Goal: Task Accomplishment & Management: Manage account settings

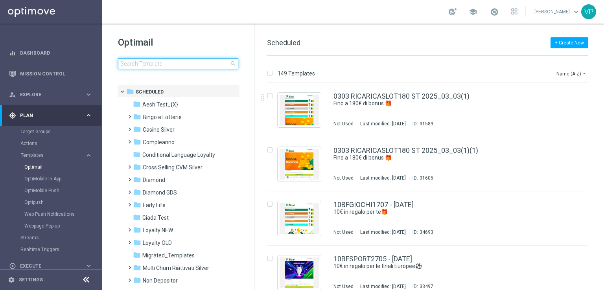
click at [173, 58] on input at bounding box center [178, 63] width 120 height 11
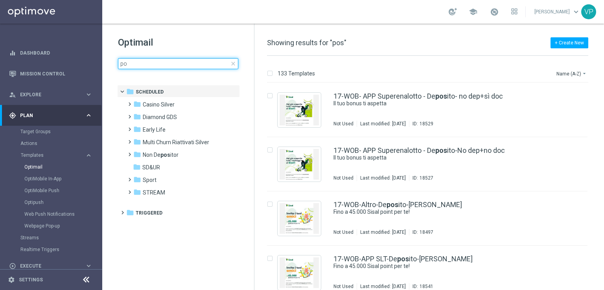
type input "p"
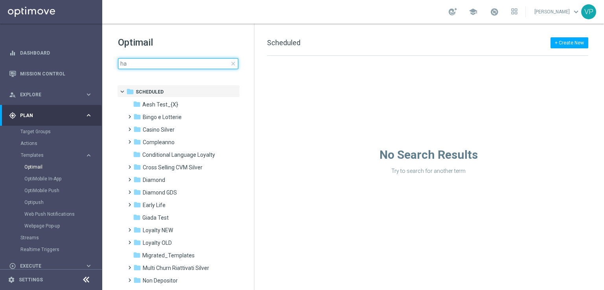
type input "h"
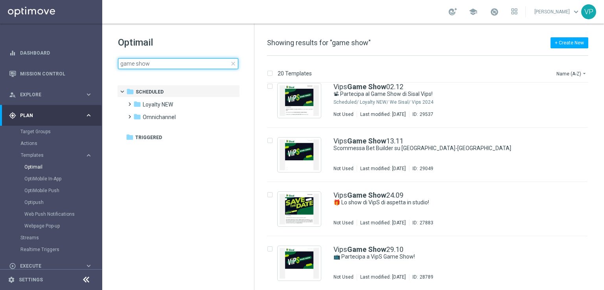
scroll to position [878, 0]
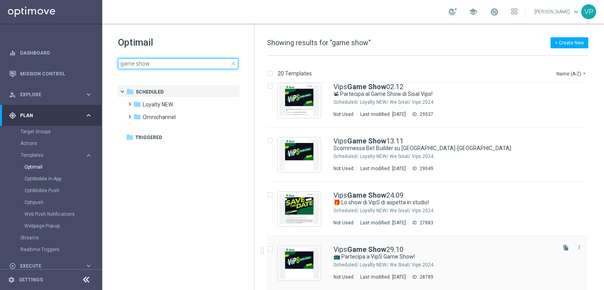
type input "game show"
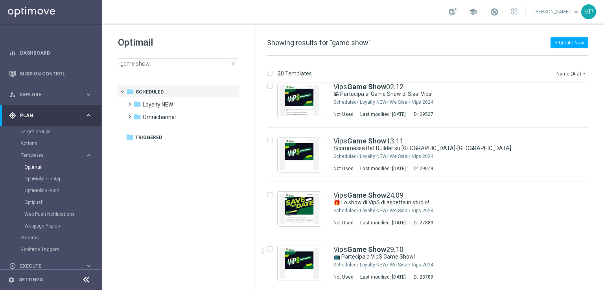
click at [155, 264] on tree-viewport "folder Scheduled more_vert folder Loyalty NEW more_vert" at bounding box center [185, 187] width 136 height 204
click at [595, 94] on div "20 Templates Name (A-Z) arrow_drop_down Drag here to set row groups Drag here t…" at bounding box center [429, 173] width 350 height 234
drag, startPoint x: 593, startPoint y: 138, endPoint x: 595, endPoint y: 197, distance: 58.7
drag, startPoint x: 586, startPoint y: 125, endPoint x: 604, endPoint y: 149, distance: 29.9
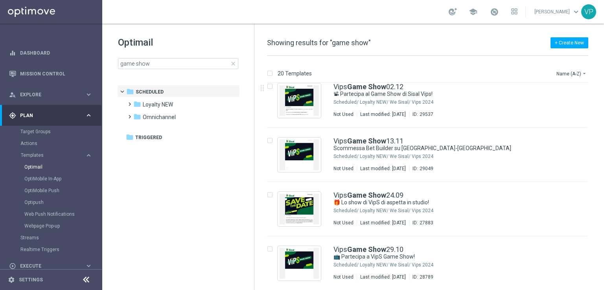
drag, startPoint x: 601, startPoint y: 180, endPoint x: 604, endPoint y: 260, distance: 80.3
click at [604, 252] on div "20 Templates Name (A-Z) arrow_drop_down Drag here to set row groups Drag here t…" at bounding box center [429, 173] width 350 height 234
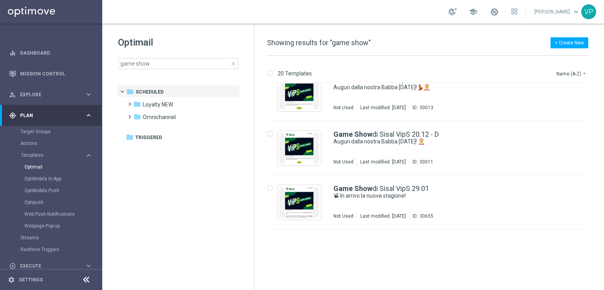
scroll to position [324, 0]
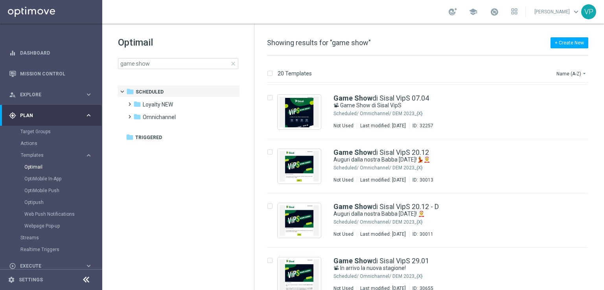
drag, startPoint x: 604, startPoint y: 161, endPoint x: 604, endPoint y: 139, distance: 22.0
click at [604, 139] on div "20 Templates Name (A-Z) arrow_drop_down Drag here to set row groups Drag here t…" at bounding box center [429, 173] width 350 height 234
click at [602, 111] on div "insert_drive_file Vips Game Show 02.12 📽 Partecipa al Game Show di Sisal Vips! …" at bounding box center [430, 186] width 343 height 207
click at [598, 118] on div "insert_drive_file Game Show di Sisal VipS 07.04 📽 Game Show di Sisal VipS Sched…" at bounding box center [430, 112] width 343 height 54
click at [582, 74] on icon "arrow_drop_down" at bounding box center [584, 73] width 6 height 6
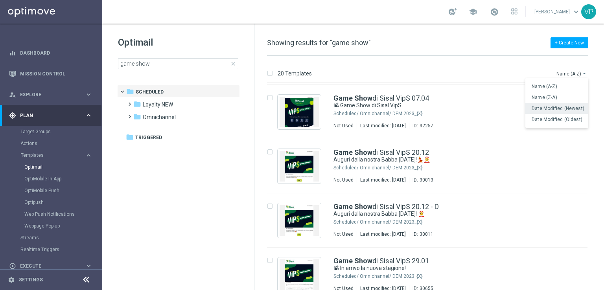
click at [569, 104] on div "Date Modified (Newest)" at bounding box center [556, 108] width 63 height 11
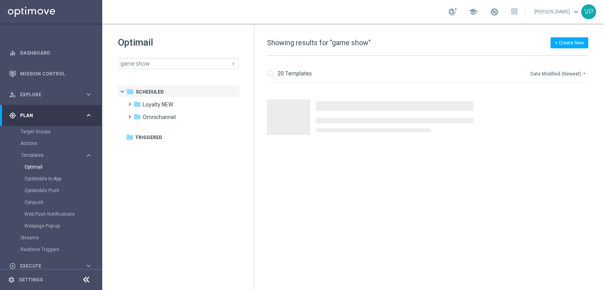
scroll to position [0, 0]
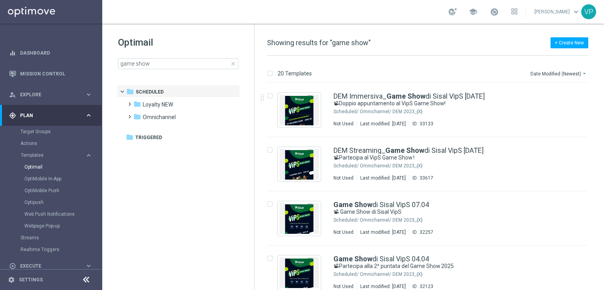
drag, startPoint x: 604, startPoint y: 112, endPoint x: 604, endPoint y: 127, distance: 14.9
click at [604, 127] on div "20 Templates Date Modified (Newest) arrow_drop_down Drag here to set row groups…" at bounding box center [429, 173] width 350 height 234
click at [603, 134] on div "20 Templates Date Modified (Newest) arrow_drop_down Drag here to set row groups…" at bounding box center [429, 173] width 350 height 234
drag, startPoint x: 604, startPoint y: 119, endPoint x: 603, endPoint y: 136, distance: 16.5
click at [603, 136] on div "20 Templates Date Modified (Newest) arrow_drop_down Drag here to set row groups…" at bounding box center [429, 173] width 350 height 234
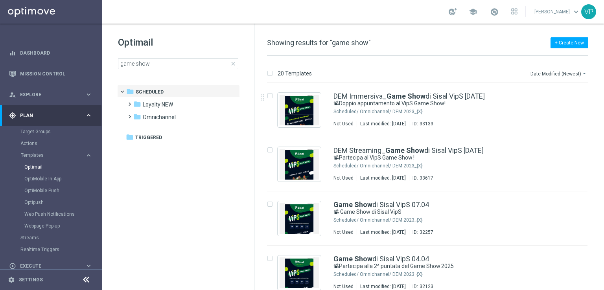
click at [603, 136] on div "20 Templates Date Modified (Newest) arrow_drop_down Drag here to set row groups…" at bounding box center [429, 173] width 350 height 234
click at [517, 235] on div "Not Used Last modified: [DATE] ID: 32257" at bounding box center [444, 232] width 221 height 6
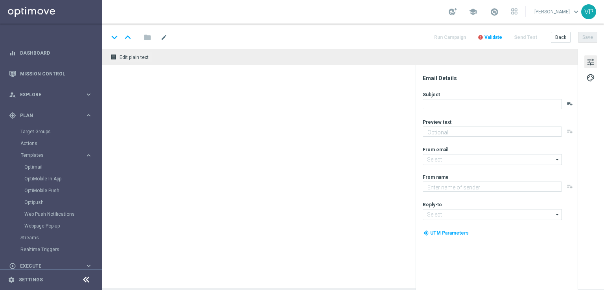
type textarea "Il tuo invito [PERSON_NAME] studio di Sisal VipS"
type textarea "Sisal"
type input "[EMAIL_ADDRESS][DOMAIN_NAME]"
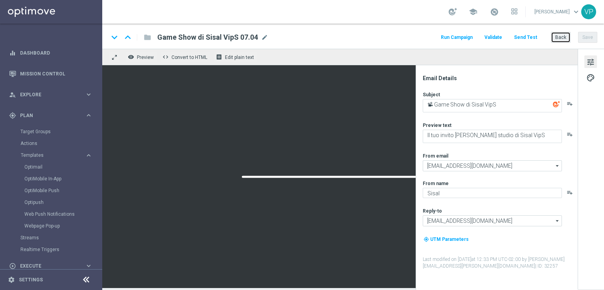
click at [566, 37] on button "Back" at bounding box center [561, 37] width 20 height 11
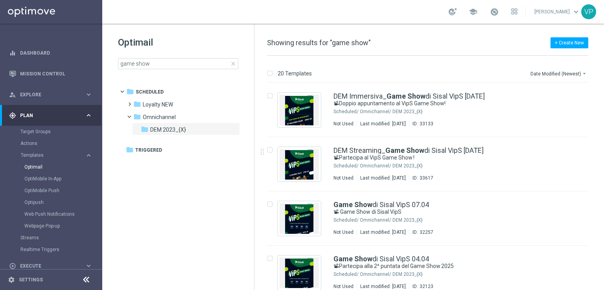
drag, startPoint x: 599, startPoint y: 92, endPoint x: 604, endPoint y: 156, distance: 64.7
click at [604, 157] on div "20 Templates Date Modified (Newest) arrow_drop_down Drag here to set row groups…" at bounding box center [429, 173] width 350 height 234
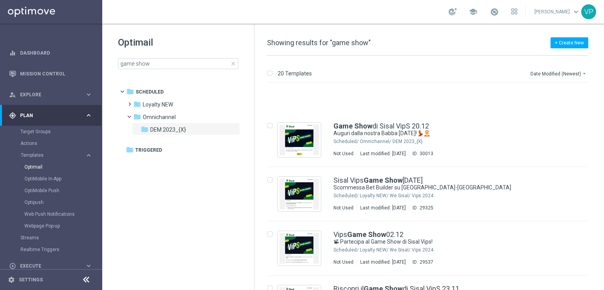
scroll to position [547, 0]
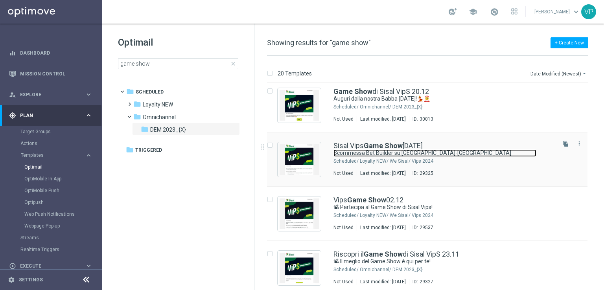
click at [508, 149] on link "Scommessa Bet Builder su [GEOGRAPHIC_DATA]-[GEOGRAPHIC_DATA]" at bounding box center [435, 152] width 203 height 7
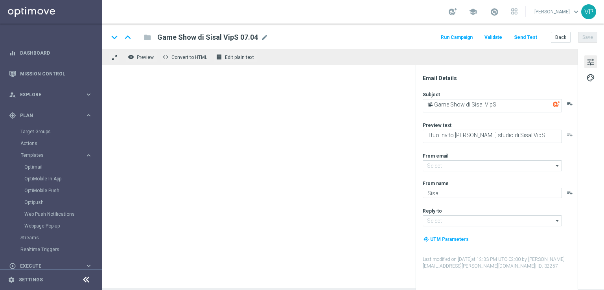
type input "[EMAIL_ADDRESS][DOMAIN_NAME]"
type textarea "Scommessa Bet Builder su [GEOGRAPHIC_DATA]-[GEOGRAPHIC_DATA]"
type textarea "Per te la scommessa creata durante lo show!"
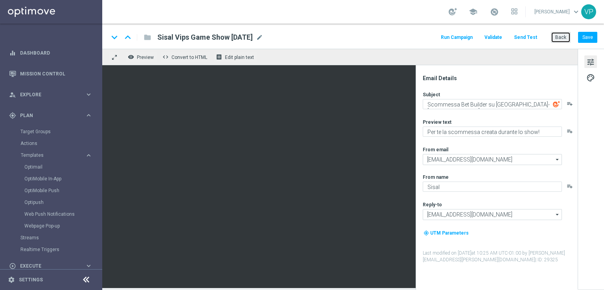
click at [560, 36] on button "Back" at bounding box center [561, 37] width 20 height 11
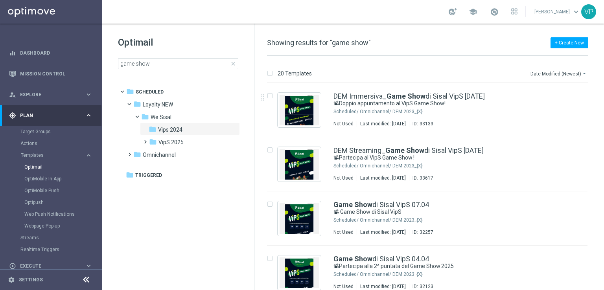
drag, startPoint x: 602, startPoint y: 118, endPoint x: 603, endPoint y: 167, distance: 48.4
click at [603, 167] on div "20 Templates Date Modified (Newest) arrow_drop_down Drag here to set row groups…" at bounding box center [429, 173] width 350 height 234
click at [603, 166] on div "20 Templates Date Modified (Newest) arrow_drop_down Drag here to set row groups…" at bounding box center [429, 173] width 350 height 234
click at [604, 148] on div "20 Templates Date Modified (Newest) arrow_drop_down Drag here to set row groups…" at bounding box center [429, 173] width 350 height 234
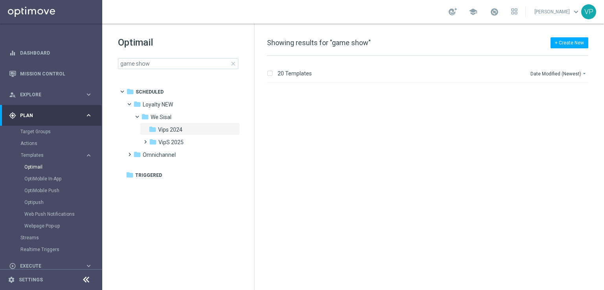
scroll to position [279, 0]
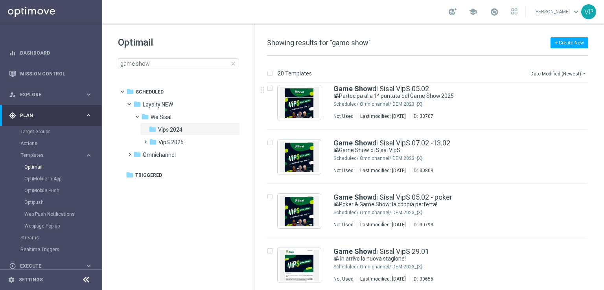
drag, startPoint x: 603, startPoint y: 142, endPoint x: 604, endPoint y: 159, distance: 16.9
click at [604, 159] on div "20 Templates Date Modified (Newest) arrow_drop_down Drag here to set row groups…" at bounding box center [429, 173] width 350 height 234
drag, startPoint x: 602, startPoint y: 153, endPoint x: 603, endPoint y: 160, distance: 7.5
click at [603, 160] on div "20 Templates Date Modified (Newest) arrow_drop_down Drag here to set row groups…" at bounding box center [429, 173] width 350 height 234
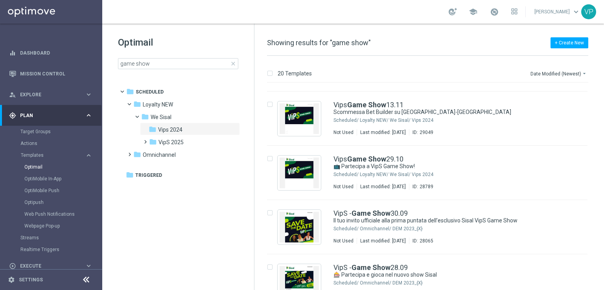
scroll to position [764, 0]
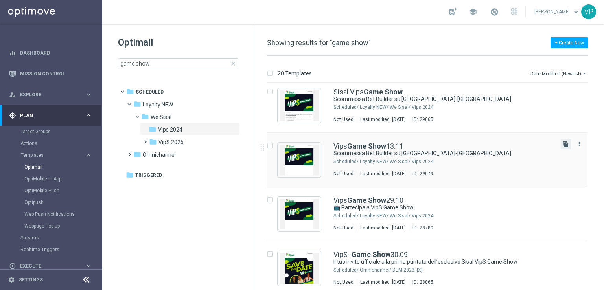
click at [564, 144] on icon "file_copy" at bounding box center [566, 144] width 6 height 6
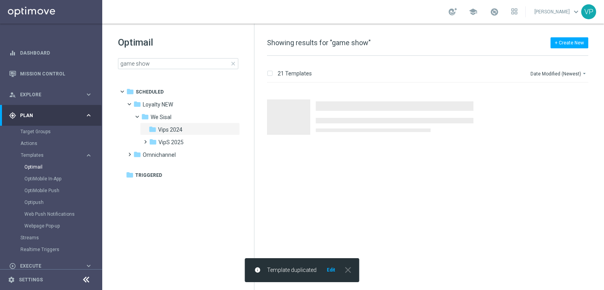
scroll to position [0, 0]
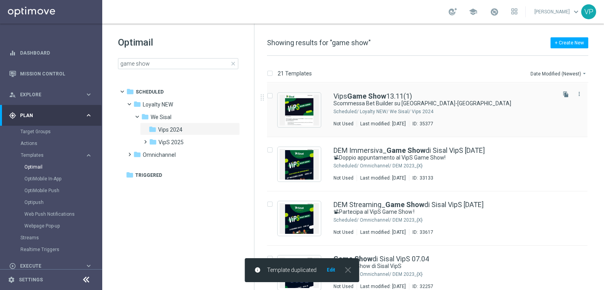
click at [472, 98] on div "Vips Game Show 13.11(1)" at bounding box center [444, 96] width 221 height 7
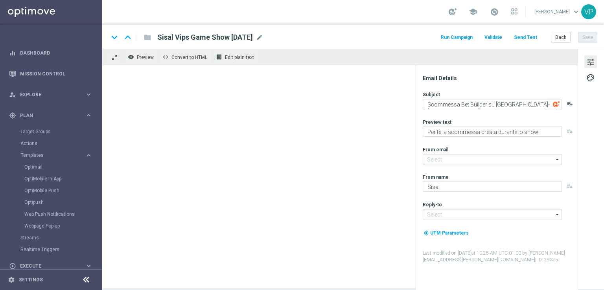
type textarea "Per te la scommessa creata durante lo show!"
type input "[EMAIL_ADDRESS][DOMAIN_NAME]"
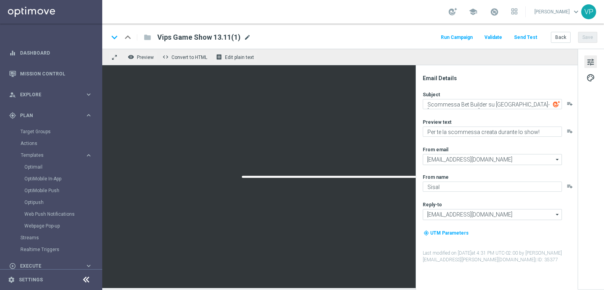
click at [249, 37] on span "mode_edit" at bounding box center [247, 37] width 7 height 7
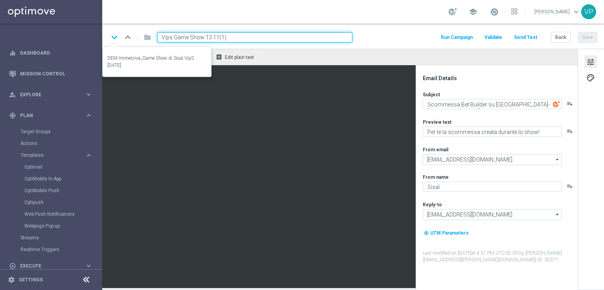
drag, startPoint x: 225, startPoint y: 39, endPoint x: 113, endPoint y: 40, distance: 112.1
click at [113, 40] on div "keyboard_arrow_down keyboard_arrow_up folder Vips Game Show 13.11(1)" at bounding box center [231, 37] width 244 height 10
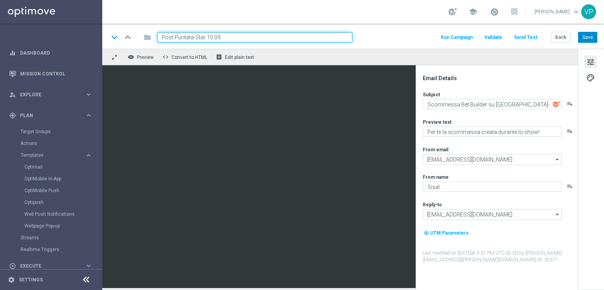
type input "Post Puntata-Star 10.09"
click at [595, 35] on button "Save" at bounding box center [587, 37] width 19 height 11
click at [562, 42] on button "Back" at bounding box center [561, 37] width 20 height 11
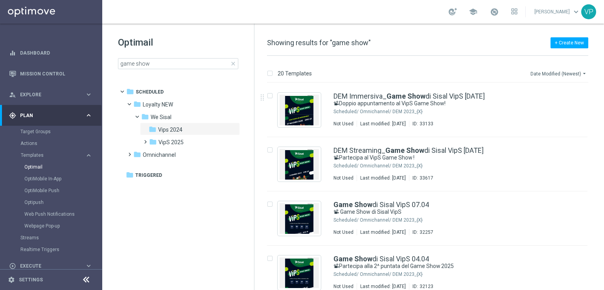
click at [582, 74] on icon "arrow_drop_down" at bounding box center [584, 73] width 6 height 6
click at [559, 112] on div "Date Modified (Newest)" at bounding box center [556, 108] width 63 height 11
drag, startPoint x: 603, startPoint y: 110, endPoint x: 604, endPoint y: 147, distance: 37.0
click at [604, 147] on div "20 Templates Date Modified (Newest) arrow_drop_down Drag here to set row groups…" at bounding box center [429, 173] width 350 height 234
drag, startPoint x: 603, startPoint y: 95, endPoint x: 602, endPoint y: 117, distance: 22.1
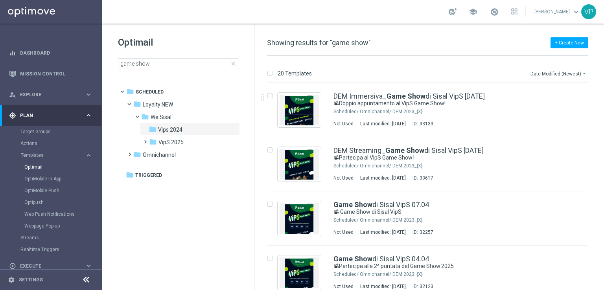
click at [602, 117] on div "20 Templates Date Modified (Newest) arrow_drop_down Drag here to set row groups…" at bounding box center [429, 173] width 350 height 234
click at [185, 222] on tree-viewport "folder Scheduled more_vert folder Loyalty NEW more_vert" at bounding box center [185, 187] width 136 height 204
drag, startPoint x: 603, startPoint y: 98, endPoint x: 604, endPoint y: 178, distance: 79.9
click at [604, 178] on div "20 Templates Date Modified (Newest) arrow_drop_down Drag here to set row groups…" at bounding box center [429, 173] width 350 height 234
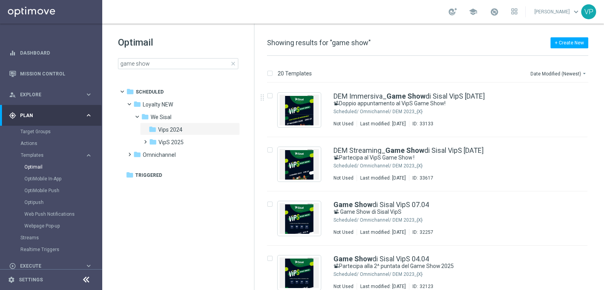
drag, startPoint x: 603, startPoint y: 109, endPoint x: 603, endPoint y: 149, distance: 40.9
click at [603, 149] on div "20 Templates Date Modified (Newest) arrow_drop_down Drag here to set row groups…" at bounding box center [429, 173] width 350 height 234
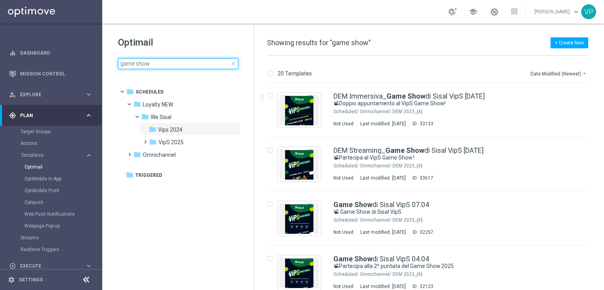
click at [190, 65] on input "game show" at bounding box center [178, 63] width 120 height 11
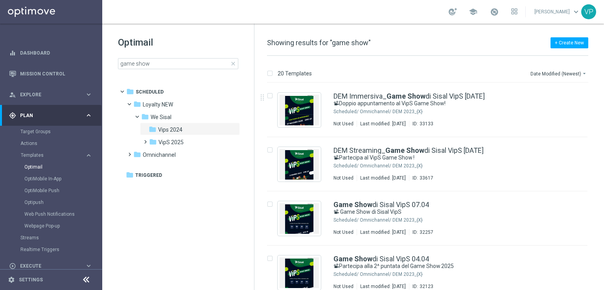
click at [231, 63] on span "close" at bounding box center [233, 64] width 6 height 6
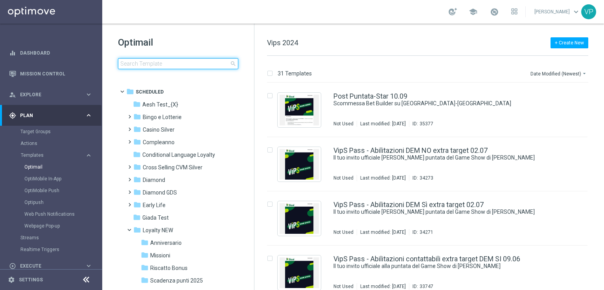
click at [216, 63] on input at bounding box center [178, 63] width 120 height 11
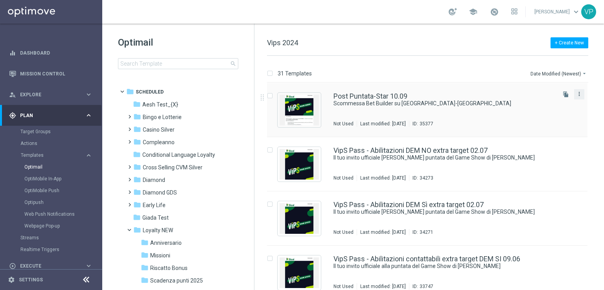
click at [579, 94] on icon "more_vert" at bounding box center [579, 94] width 6 height 6
click at [540, 104] on div "Move" at bounding box center [547, 103] width 48 height 6
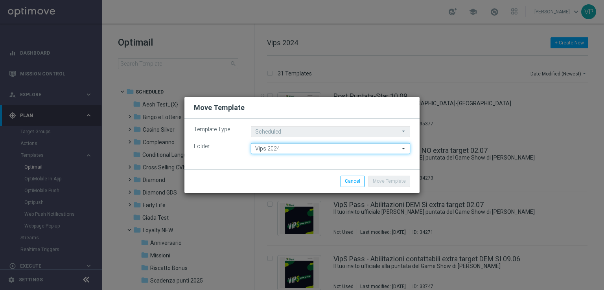
click at [317, 152] on input "Vips 2024" at bounding box center [330, 148] width 159 height 11
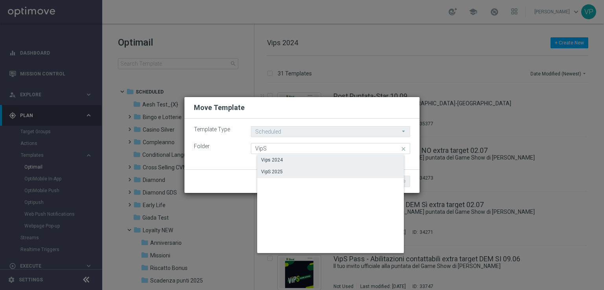
click at [296, 171] on div "VipS 2025" at bounding box center [336, 171] width 159 height 11
type input "VipS 2025"
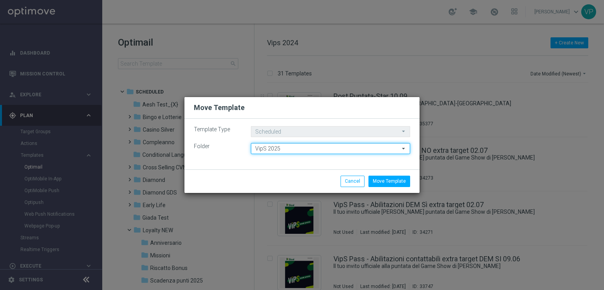
click at [343, 151] on input "VipS 2025" at bounding box center [330, 148] width 159 height 11
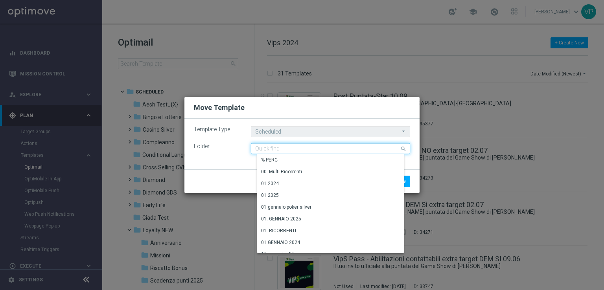
click at [343, 151] on input at bounding box center [330, 148] width 159 height 11
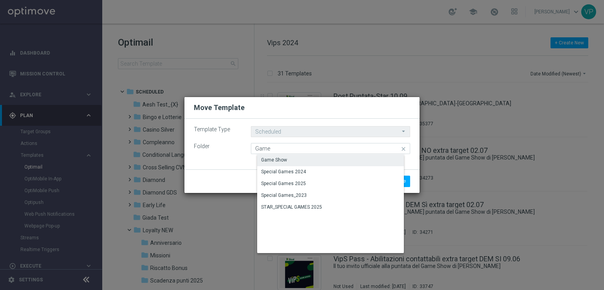
click at [332, 161] on div "Game Show" at bounding box center [336, 160] width 159 height 11
type input "Game Show"
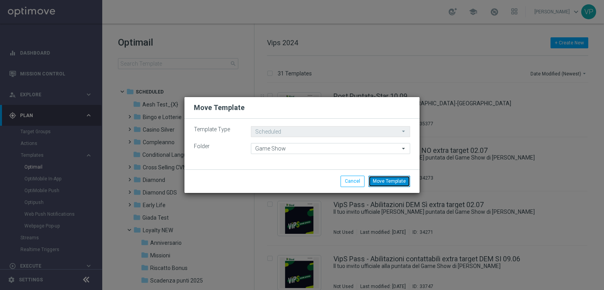
click at [396, 181] on button "Move Template" at bounding box center [390, 181] width 42 height 11
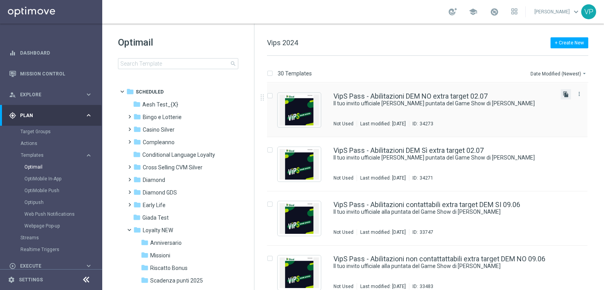
click at [566, 96] on icon "file_copy" at bounding box center [566, 94] width 6 height 6
click at [576, 148] on icon "more_vert" at bounding box center [579, 148] width 6 height 6
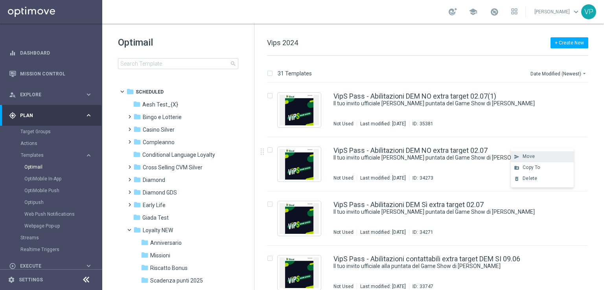
click at [547, 158] on div "Move" at bounding box center [547, 157] width 48 height 6
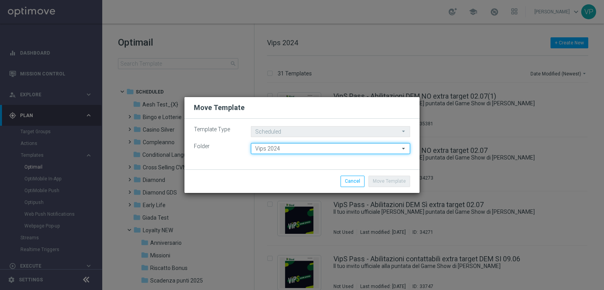
click at [380, 150] on input "Vips 2024" at bounding box center [330, 148] width 159 height 11
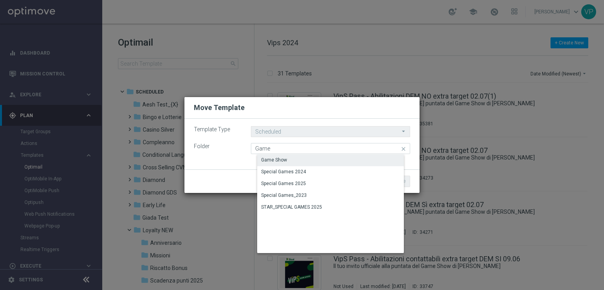
click at [337, 160] on div "Game Show" at bounding box center [336, 160] width 159 height 11
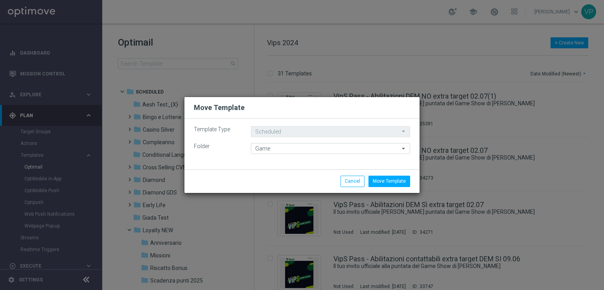
type input "Game Show"
click at [400, 182] on button "Move Template" at bounding box center [390, 181] width 42 height 11
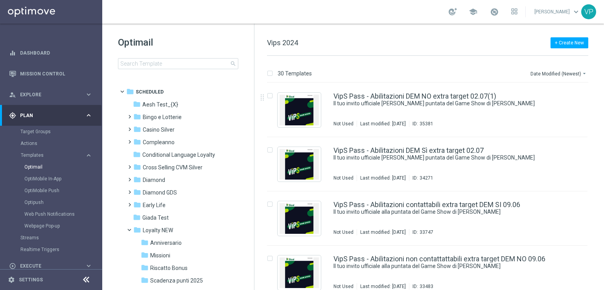
drag, startPoint x: 603, startPoint y: 98, endPoint x: 604, endPoint y: 113, distance: 15.4
click at [604, 113] on div "30 Templates Date Modified (Newest) arrow_drop_down Drag here to set row groups…" at bounding box center [429, 173] width 350 height 234
drag, startPoint x: 603, startPoint y: 112, endPoint x: 602, endPoint y: 121, distance: 9.4
click at [602, 122] on div "30 Templates Date Modified (Newest) arrow_drop_down Drag here to set row groups…" at bounding box center [429, 173] width 350 height 234
click at [578, 94] on icon "more_vert" at bounding box center [579, 94] width 6 height 6
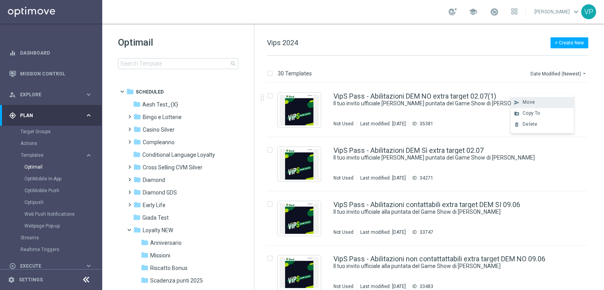
click at [546, 105] on div "Move" at bounding box center [547, 103] width 48 height 6
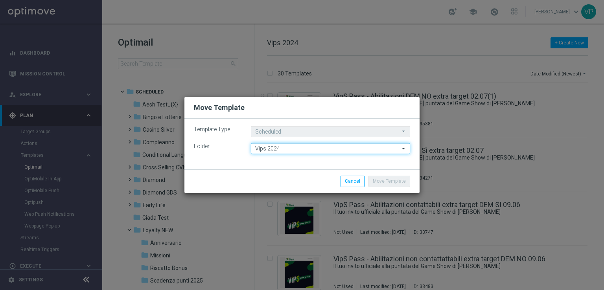
click at [326, 151] on input "Vips 2024" at bounding box center [330, 148] width 159 height 11
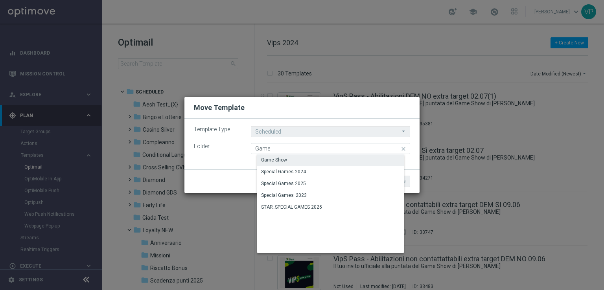
click at [321, 159] on div "Game Show" at bounding box center [336, 160] width 159 height 11
type input "Game Show"
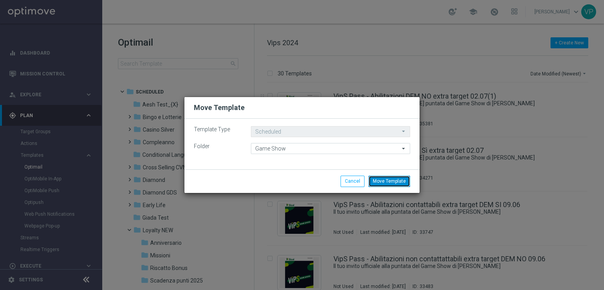
click at [387, 184] on button "Move Template" at bounding box center [390, 181] width 42 height 11
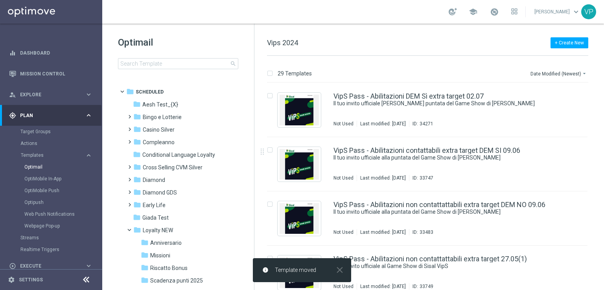
drag, startPoint x: 251, startPoint y: 172, endPoint x: 253, endPoint y: 194, distance: 22.1
click at [253, 194] on div "folder Scheduled more_vert folder Aesh Test_{X} more_vert" at bounding box center [177, 187] width 152 height 204
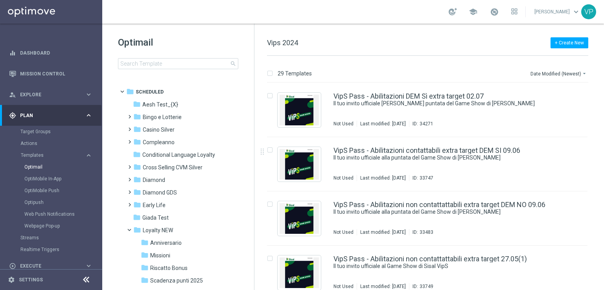
click at [253, 194] on div "folder Scheduled more_vert folder Aesh Test_{X} more_vert" at bounding box center [177, 187] width 152 height 204
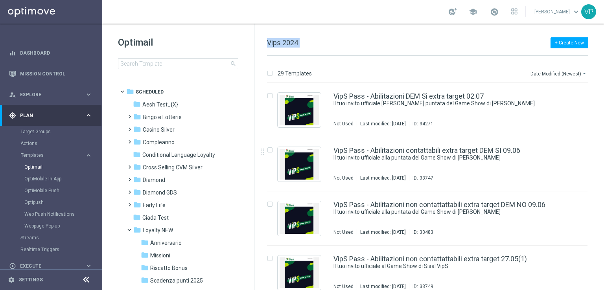
click at [253, 194] on div "folder Scheduled more_vert folder Aesh Test_{X} more_vert" at bounding box center [177, 187] width 152 height 204
drag, startPoint x: 254, startPoint y: 94, endPoint x: 254, endPoint y: 214, distance: 120.0
click at [249, 121] on div "Optimail search folder 1 Folder folder Scheduled more_vert folder Aesh Test_{X}…" at bounding box center [178, 73] width 152 height 98
click at [255, 212] on div "29 Templates Date Modified (Newest) arrow_drop_down Drag here to set row groups…" at bounding box center [429, 173] width 350 height 234
click at [253, 212] on div "folder Scheduled more_vert folder Aesh Test_{X} more_vert" at bounding box center [177, 187] width 152 height 204
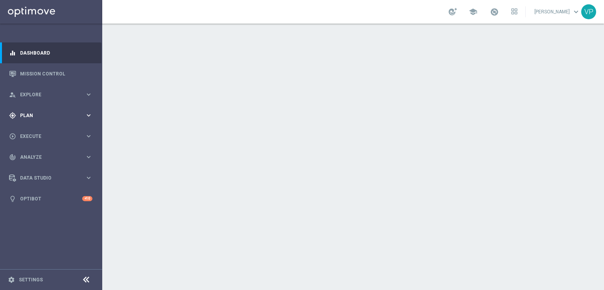
click at [59, 118] on div "gps_fixed Plan" at bounding box center [47, 115] width 76 height 7
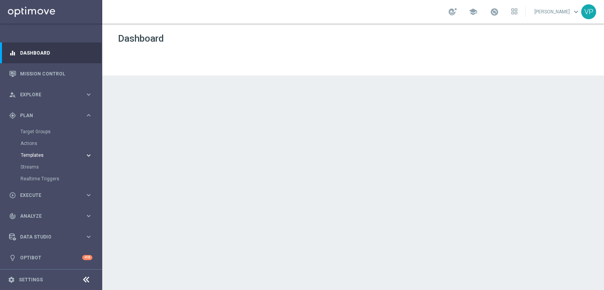
click at [46, 155] on span "Templates" at bounding box center [49, 155] width 56 height 5
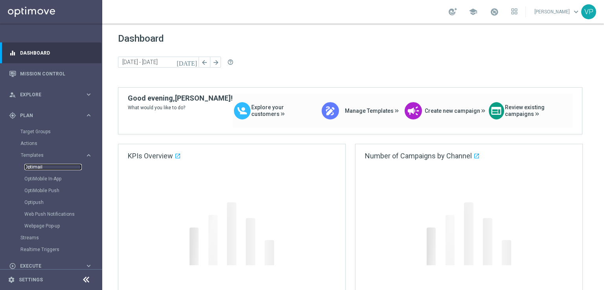
click at [38, 169] on link "Optimail" at bounding box center [52, 167] width 57 height 6
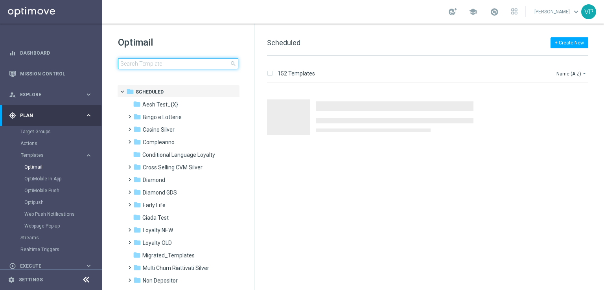
click at [203, 63] on input at bounding box center [178, 63] width 120 height 11
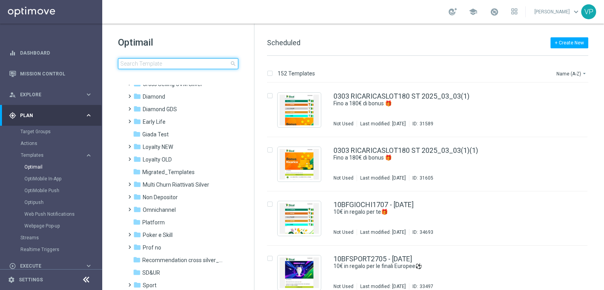
scroll to position [85, 0]
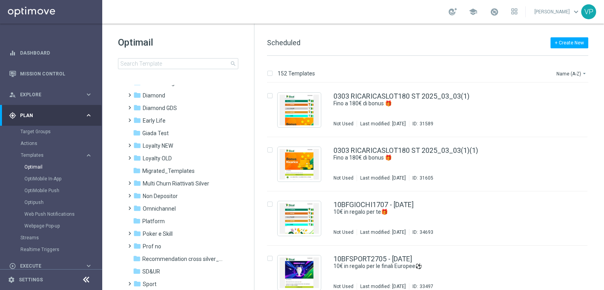
click at [249, 207] on div "folder Scheduled more_vert folder Aesh Test_{X} more_vert" at bounding box center [177, 187] width 152 height 204
click at [129, 144] on span at bounding box center [128, 141] width 4 height 3
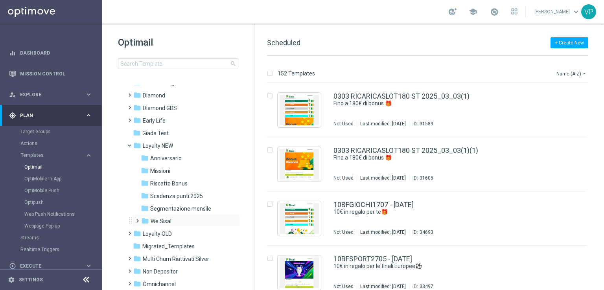
click at [135, 219] on span at bounding box center [136, 217] width 4 height 3
click at [168, 247] on span "VipS 2025" at bounding box center [171, 246] width 25 height 7
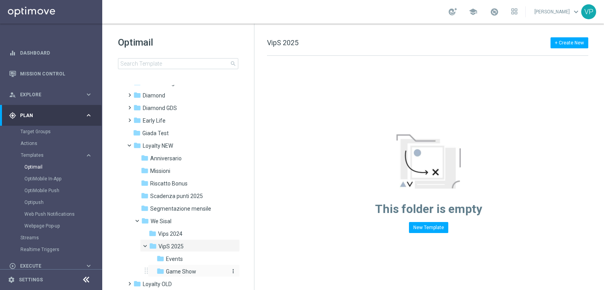
click at [180, 272] on span "Game Show" at bounding box center [181, 271] width 30 height 7
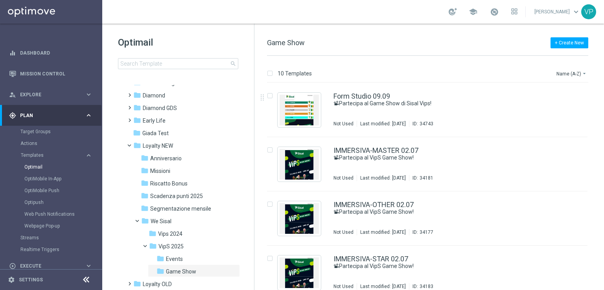
drag, startPoint x: 604, startPoint y: 124, endPoint x: 604, endPoint y: 186, distance: 61.4
click at [604, 186] on div "10 Templates Name (A-Z) arrow_drop_down Drag here to set row groups Drag here t…" at bounding box center [429, 173] width 350 height 234
drag, startPoint x: 604, startPoint y: 171, endPoint x: 597, endPoint y: 219, distance: 48.5
click at [597, 219] on div "10 Templates Name (A-Z) arrow_drop_down Drag here to set row groups Drag here t…" at bounding box center [429, 173] width 350 height 234
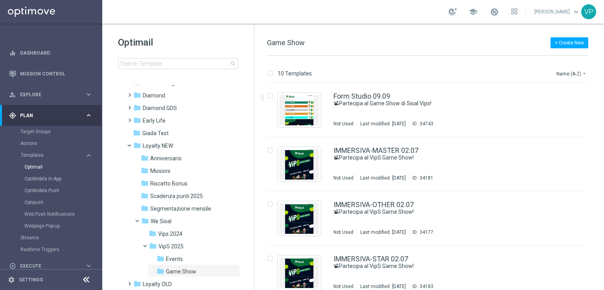
drag, startPoint x: 600, startPoint y: 74, endPoint x: 601, endPoint y: 127, distance: 53.9
click at [601, 127] on div "10 Templates Name (A-Z) arrow_drop_down Drag here to set row groups Drag here t…" at bounding box center [429, 173] width 350 height 234
drag, startPoint x: 601, startPoint y: 127, endPoint x: 597, endPoint y: 197, distance: 69.7
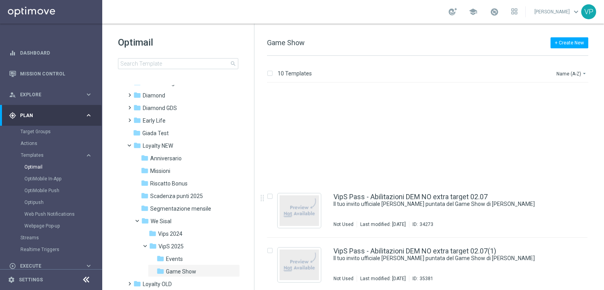
scroll to position [335, 0]
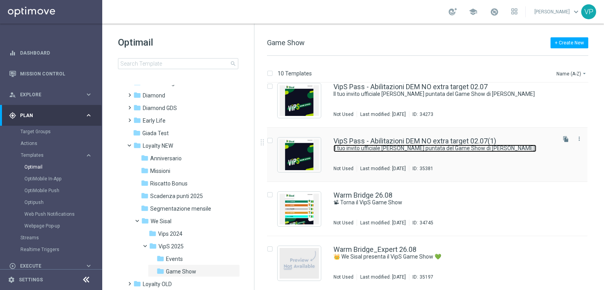
click at [511, 149] on link "Il tuo invito ufficiale [PERSON_NAME] puntata del Game Show di [PERSON_NAME]" at bounding box center [435, 148] width 203 height 7
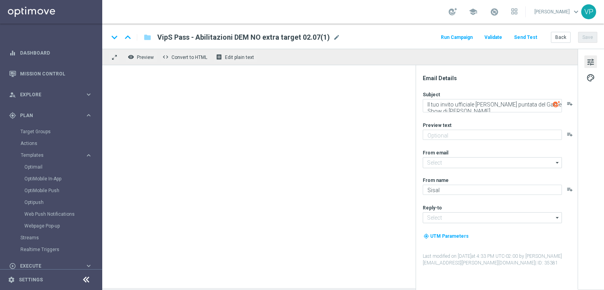
type input "[EMAIL_ADDRESS][DOMAIN_NAME]"
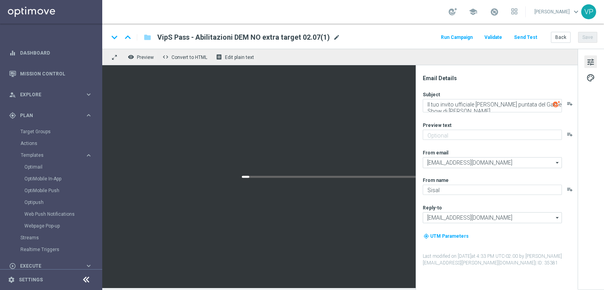
click at [333, 38] on span "mode_edit" at bounding box center [336, 37] width 7 height 7
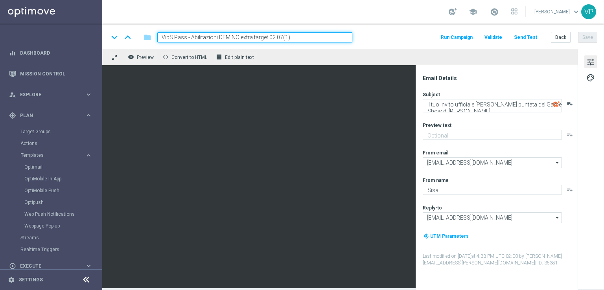
drag, startPoint x: 294, startPoint y: 39, endPoint x: 111, endPoint y: 18, distance: 184.4
click at [111, 18] on section "school Valentina Pilato keyboard_arrow_down VP keyboard_arrow_down keyboard_arr…" at bounding box center [353, 145] width 502 height 290
click at [590, 39] on button "Save" at bounding box center [587, 37] width 19 height 11
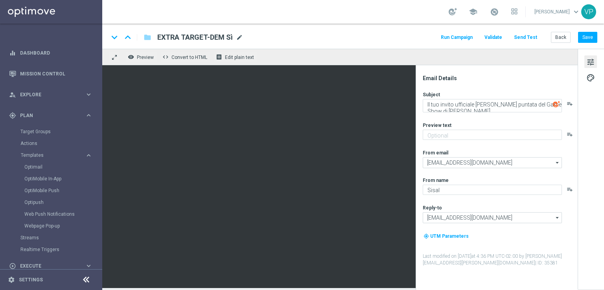
click at [239, 35] on span "mode_edit" at bounding box center [239, 37] width 7 height 7
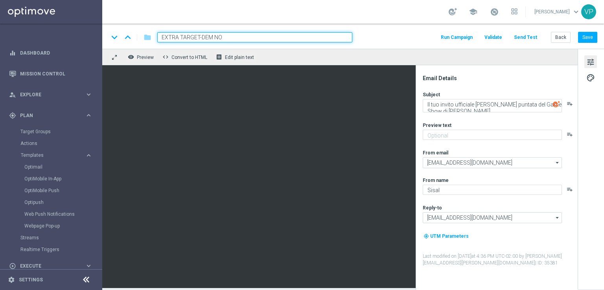
type input "EXTRA TARGET-DEM NO"
click at [507, 44] on div "keyboard_arrow_down keyboard_arrow_up folder EXTRA TARGET-DEM NO Run Campaign V…" at bounding box center [353, 36] width 502 height 25
click at [589, 40] on button "Save" at bounding box center [587, 37] width 19 height 11
click at [568, 37] on button "Back" at bounding box center [561, 37] width 20 height 11
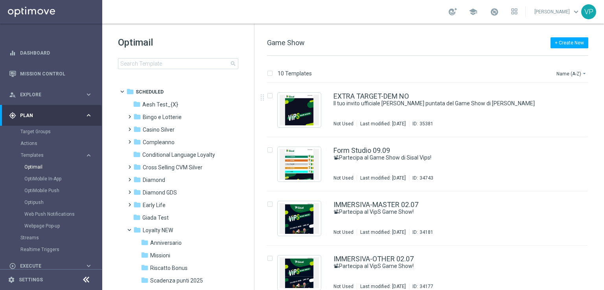
drag, startPoint x: 602, startPoint y: 124, endPoint x: 604, endPoint y: 150, distance: 26.4
click at [604, 150] on div "10 Templates Name (A-Z) arrow_drop_down Drag here to set row groups Drag here t…" at bounding box center [429, 173] width 350 height 234
drag, startPoint x: 604, startPoint y: 137, endPoint x: 602, endPoint y: 166, distance: 29.1
click at [602, 166] on div "10 Templates Name (A-Z) arrow_drop_down Drag here to set row groups Drag here t…" at bounding box center [429, 173] width 350 height 234
click at [602, 166] on div "insert_drive_file EXTRA TARGET-DEM NO Il tuo invito ufficiale alla prossima pun…" at bounding box center [430, 186] width 343 height 207
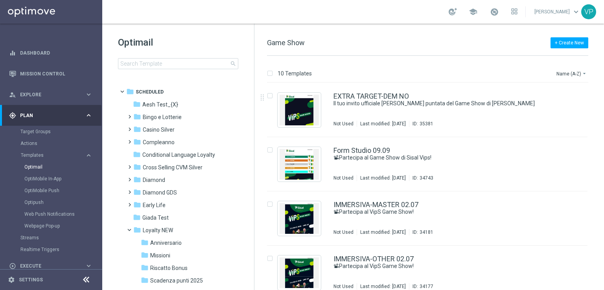
click at [602, 166] on div "insert_drive_file EXTRA TARGET-DEM NO Il tuo invito ufficiale alla prossima pun…" at bounding box center [430, 186] width 343 height 207
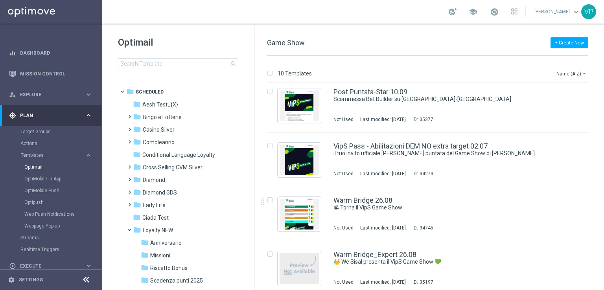
scroll to position [330, 0]
click at [515, 147] on div "VipS Pass - Abilitazioni DEM NO extra target 02.07" at bounding box center [444, 145] width 221 height 7
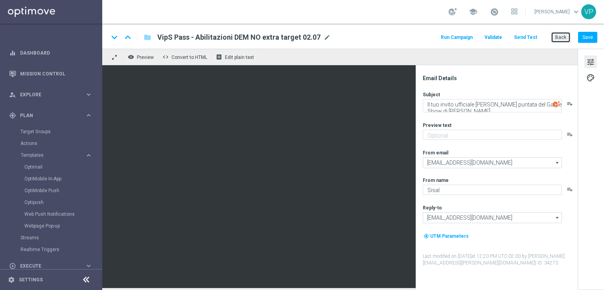
click at [560, 37] on button "Back" at bounding box center [561, 37] width 20 height 11
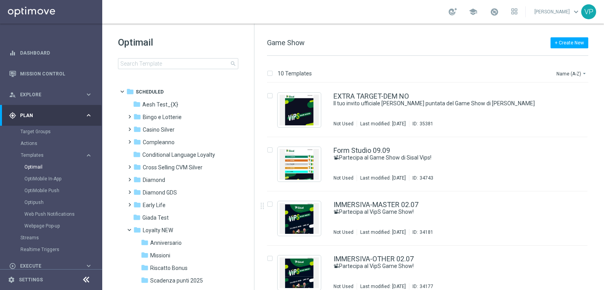
drag, startPoint x: 602, startPoint y: 133, endPoint x: 587, endPoint y: 214, distance: 82.5
click at [587, 214] on div "insert_drive_file EXTRA TARGET-DEM NO Il tuo invito ufficiale alla prossima pun…" at bounding box center [430, 186] width 343 height 207
click at [604, 207] on div "10 Templates Name (A-Z) arrow_drop_down Drag here to set row groups Drag here t…" at bounding box center [429, 173] width 350 height 234
click at [603, 206] on div "10 Templates Name (A-Z) arrow_drop_down Drag here to set row groups Drag here t…" at bounding box center [429, 173] width 350 height 234
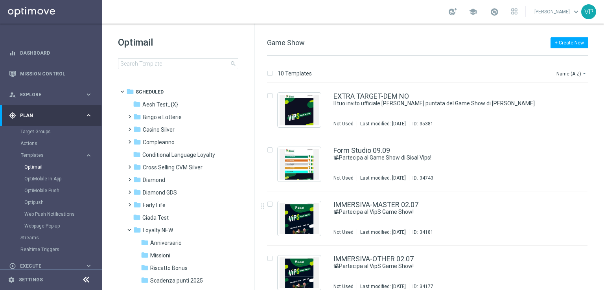
drag, startPoint x: 603, startPoint y: 206, endPoint x: 600, endPoint y: 150, distance: 56.7
click at [600, 150] on div "10 Templates Name (A-Z) arrow_drop_down Drag here to set row groups Drag here t…" at bounding box center [429, 173] width 350 height 234
drag, startPoint x: 250, startPoint y: 143, endPoint x: 252, endPoint y: 195, distance: 51.5
click at [252, 195] on div "folder Scheduled more_vert folder Aesh Test_{X} more_vert" at bounding box center [177, 187] width 152 height 204
drag, startPoint x: 390, startPoint y: 53, endPoint x: 318, endPoint y: 46, distance: 72.3
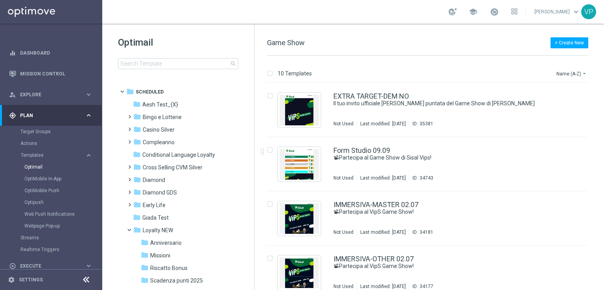
click at [389, 52] on div "+ Create New Game Show" at bounding box center [427, 47] width 321 height 18
click at [39, 167] on link "Optimail" at bounding box center [52, 167] width 57 height 6
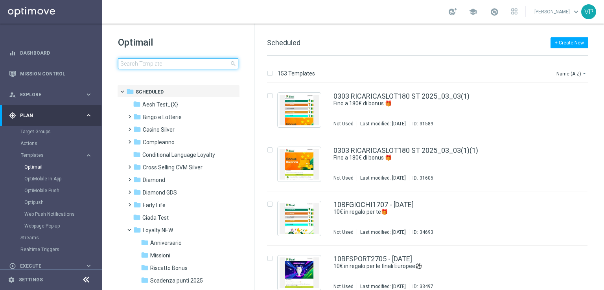
click at [197, 63] on input at bounding box center [178, 63] width 120 height 11
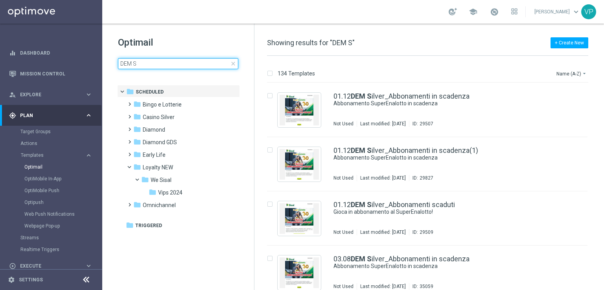
type input "DEM Sì"
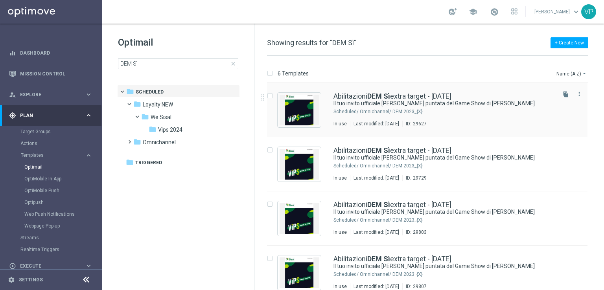
click at [500, 109] on div "Omnichannel/ DEM 2023_{X}" at bounding box center [457, 112] width 195 height 6
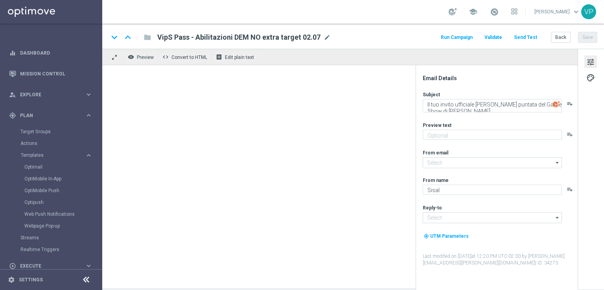
type textarea "Il tuo invito ufficiale alla terza puntata del Game Show di Sisal Vip"
type input "[EMAIL_ADDRESS][DOMAIN_NAME]"
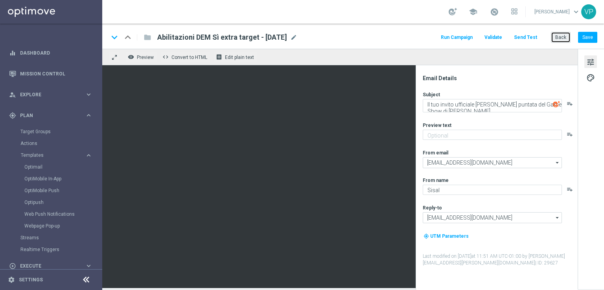
click at [560, 37] on button "Back" at bounding box center [561, 37] width 20 height 11
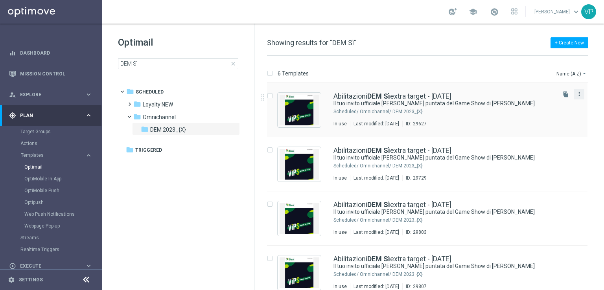
click at [579, 92] on icon "more_vert" at bounding box center [579, 94] width 6 height 6
click at [551, 102] on div "Move" at bounding box center [547, 103] width 48 height 6
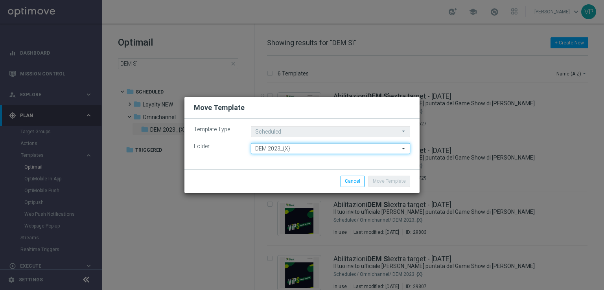
click at [386, 150] on input "DEM 2023_{X}" at bounding box center [330, 148] width 159 height 11
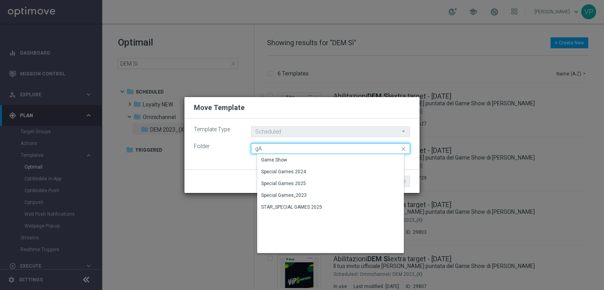
type input "g"
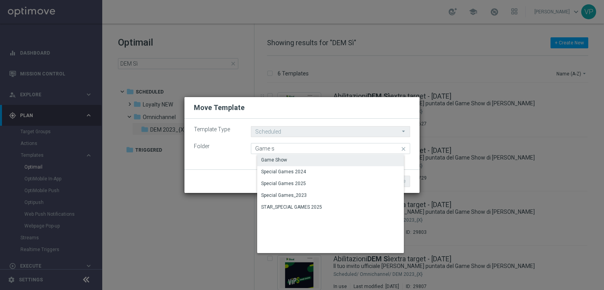
click at [299, 161] on div "Game Show" at bounding box center [336, 160] width 159 height 11
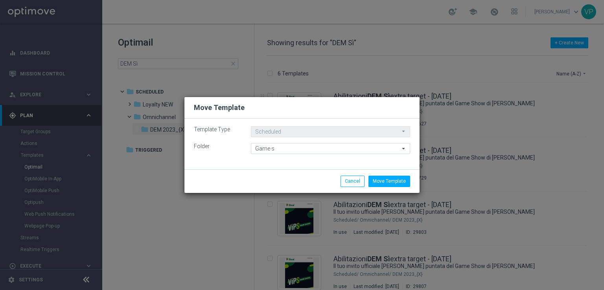
type input "Game Show"
click at [397, 178] on button "Move Template" at bounding box center [390, 181] width 42 height 11
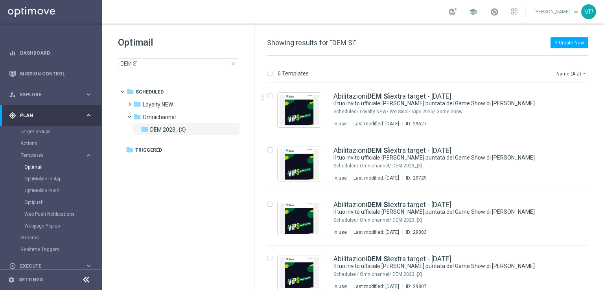
click at [204, 56] on div "Optimail DEM Sì close" at bounding box center [186, 52] width 136 height 33
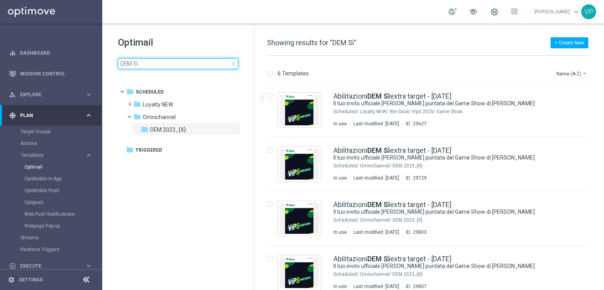
click at [204, 63] on input "DEM Sì" at bounding box center [178, 63] width 120 height 11
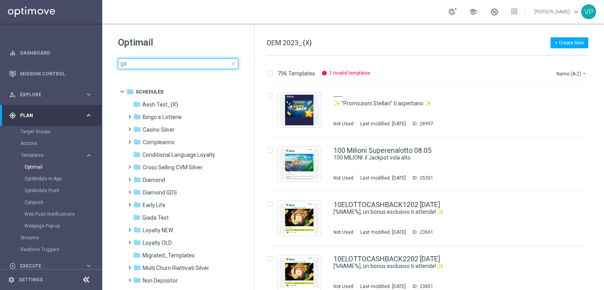
type input "g"
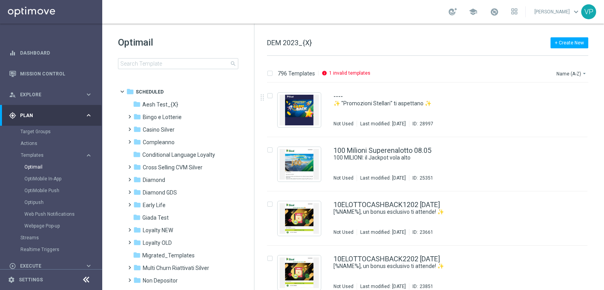
drag, startPoint x: 253, startPoint y: 105, endPoint x: 246, endPoint y: 180, distance: 74.7
click at [246, 121] on div "Optimail search folder 1 Folder folder Scheduled more_vert folder Aesh Test_{X}…" at bounding box center [178, 73] width 152 height 98
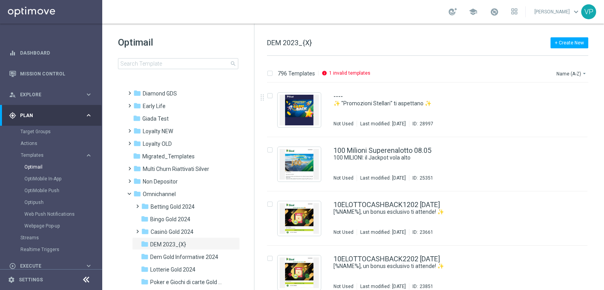
scroll to position [97, 0]
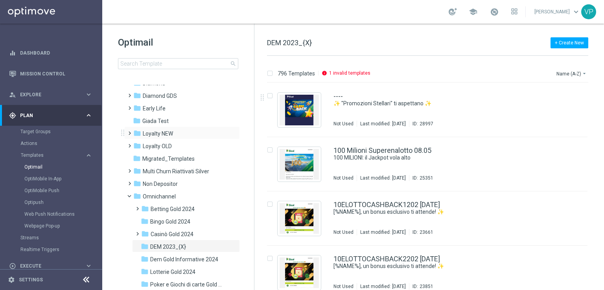
click at [130, 131] on span at bounding box center [128, 129] width 4 height 3
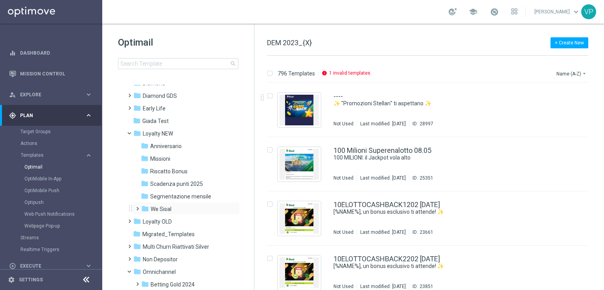
click at [138, 207] on span at bounding box center [136, 205] width 4 height 3
click at [181, 234] on span "VipS 2025" at bounding box center [171, 234] width 25 height 7
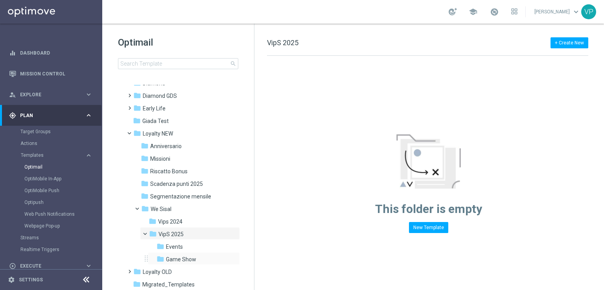
click at [183, 254] on div "folder Game Show more_vert" at bounding box center [194, 259] width 92 height 13
click at [188, 261] on span "Game Show" at bounding box center [181, 259] width 30 height 7
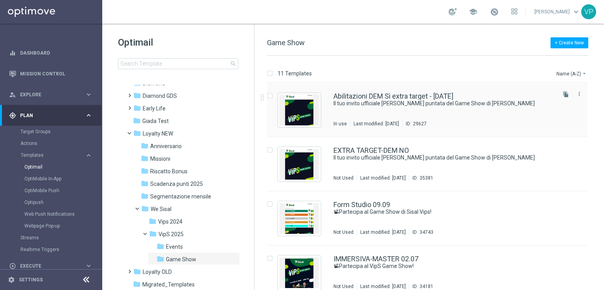
click at [527, 120] on div "Abilitazioni DEM Sì extra target - 06.12.2024 Il tuo invito ufficiale alla terz…" at bounding box center [444, 110] width 221 height 34
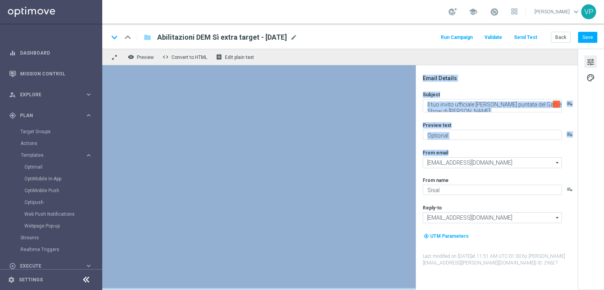
drag, startPoint x: 416, startPoint y: 160, endPoint x: 435, endPoint y: 116, distance: 47.7
click at [435, 116] on div "Email Details Subject Il tuo invito ufficiale alla terza puntata del Game Show …" at bounding box center [497, 177] width 162 height 225
click at [297, 37] on span "mode_edit" at bounding box center [293, 37] width 7 height 7
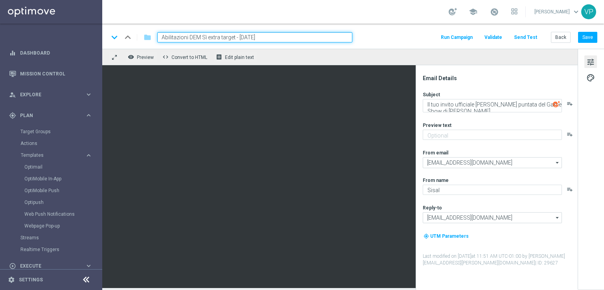
drag, startPoint x: 286, startPoint y: 35, endPoint x: 145, endPoint y: 29, distance: 141.0
click at [145, 29] on div "keyboard_arrow_down keyboard_arrow_up folder Abilitazioni DEM Sì extra target -…" at bounding box center [353, 36] width 502 height 25
type input "EXTRA TARGET-DEM Sì"
click at [595, 41] on button "Save" at bounding box center [587, 37] width 19 height 11
click at [560, 40] on button "Back" at bounding box center [561, 37] width 20 height 11
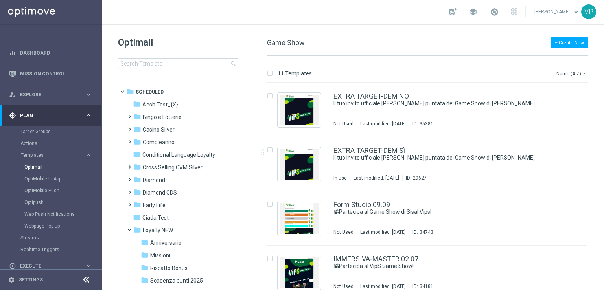
drag, startPoint x: 603, startPoint y: 123, endPoint x: 601, endPoint y: 194, distance: 70.8
click at [601, 194] on div "11 Templates Name (A-Z) arrow_drop_down Drag here to set row groups Drag here t…" at bounding box center [429, 173] width 350 height 234
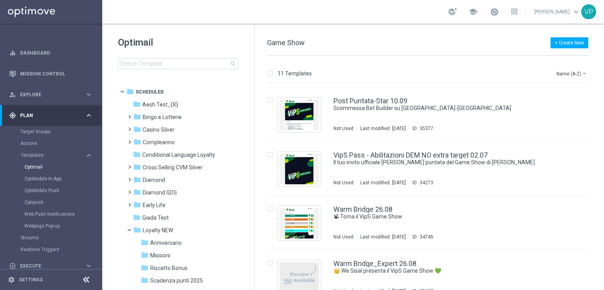
scroll to position [390, 0]
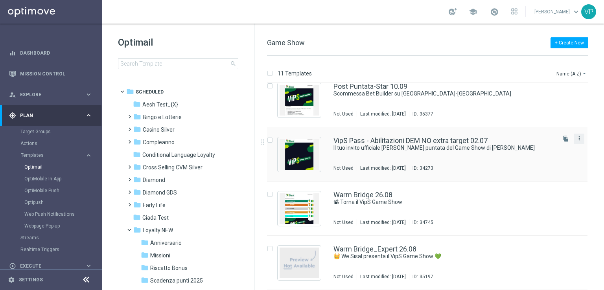
click at [579, 140] on icon "more_vert" at bounding box center [579, 138] width 6 height 6
click at [549, 166] on div "Delete" at bounding box center [547, 169] width 48 height 6
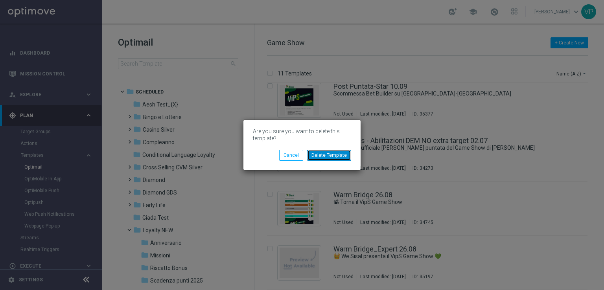
click at [343, 151] on button "Delete Template" at bounding box center [329, 155] width 44 height 11
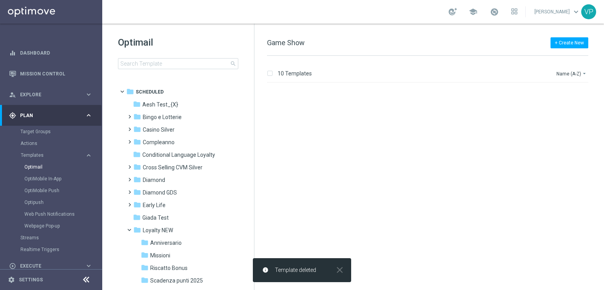
scroll to position [0, 0]
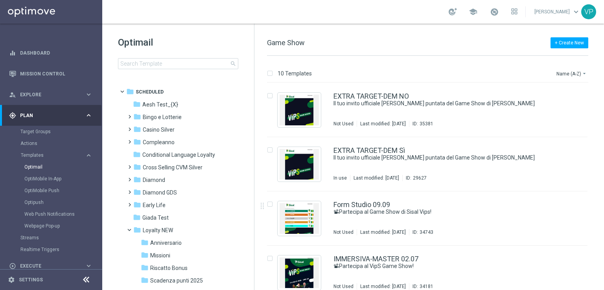
drag, startPoint x: 604, startPoint y: 134, endPoint x: 603, endPoint y: 201, distance: 67.3
click at [603, 204] on div "10 Templates Name (A-Z) arrow_drop_down Drag here to set row groups Drag here t…" at bounding box center [429, 173] width 350 height 234
click at [602, 194] on div "insert_drive_file EXTRA TARGET-DEM NO Il tuo invito ufficiale alla prossima pun…" at bounding box center [430, 186] width 343 height 207
drag, startPoint x: 603, startPoint y: 183, endPoint x: 524, endPoint y: 135, distance: 92.3
click at [524, 135] on div "10 Templates Name (A-Z) arrow_drop_down Drag here to set row groups Drag here t…" at bounding box center [429, 173] width 350 height 234
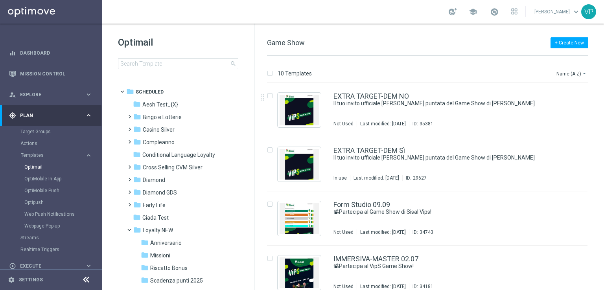
drag, startPoint x: 603, startPoint y: 95, endPoint x: 596, endPoint y: 219, distance: 124.1
click at [597, 221] on div "10 Templates Name (A-Z) arrow_drop_down Drag here to set row groups Drag here t…" at bounding box center [429, 173] width 350 height 234
click at [596, 219] on div "insert_drive_file Form Studio 09.09 📽Partecipa al Game Show di Sisal Vips! Not …" at bounding box center [430, 219] width 343 height 54
drag, startPoint x: 604, startPoint y: 171, endPoint x: 602, endPoint y: 204, distance: 32.7
click at [603, 198] on div "10 Templates Name (A-Z) arrow_drop_down Drag here to set row groups Drag here t…" at bounding box center [429, 173] width 350 height 234
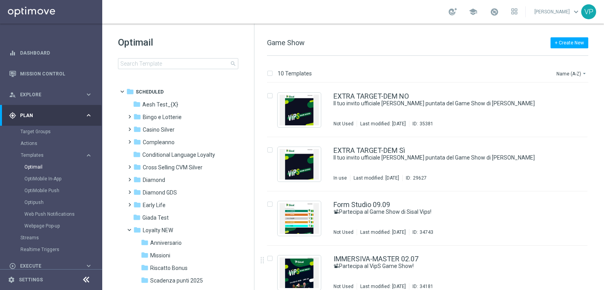
click at [602, 200] on div "insert_drive_file EXTRA TARGET-DEM NO Il tuo invito ufficiale alla prossima pun…" at bounding box center [430, 186] width 343 height 207
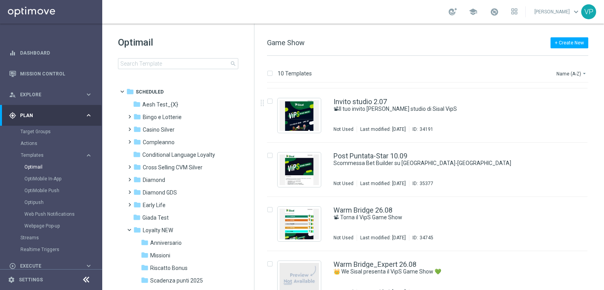
scroll to position [330, 0]
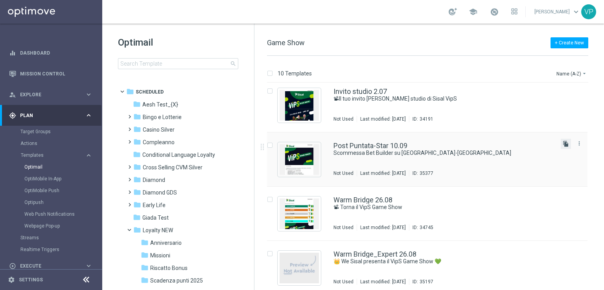
click at [567, 144] on icon "file_copy" at bounding box center [566, 144] width 6 height 6
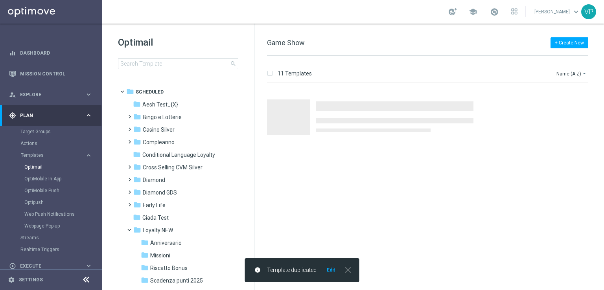
scroll to position [0, 0]
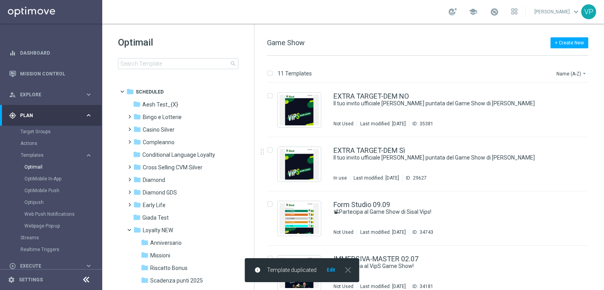
drag, startPoint x: 603, startPoint y: 99, endPoint x: 601, endPoint y: 195, distance: 96.0
click at [601, 195] on div "11 Templates Name (A-Z) arrow_drop_down Drag here to set row groups Drag here t…" at bounding box center [429, 173] width 350 height 234
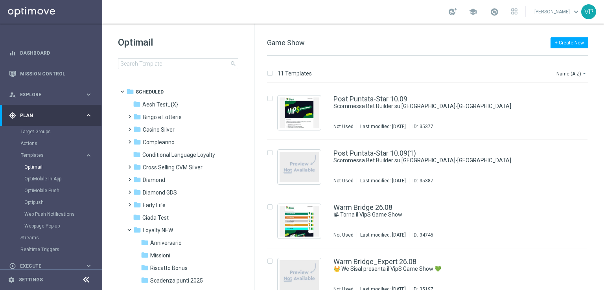
scroll to position [390, 0]
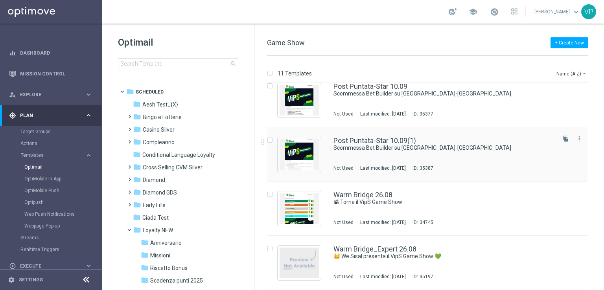
click at [487, 138] on div "Post Puntata-Star 10.09(1)" at bounding box center [444, 140] width 221 height 7
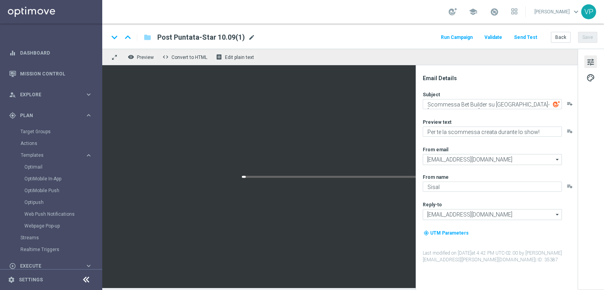
click at [251, 38] on span "mode_edit" at bounding box center [251, 37] width 7 height 7
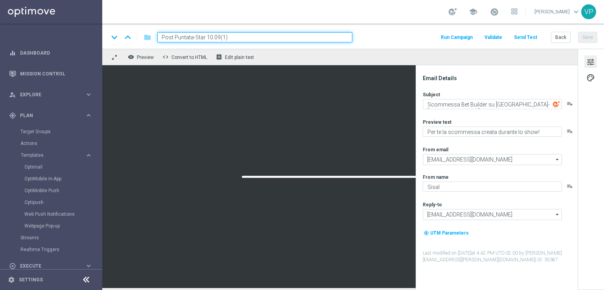
drag, startPoint x: 224, startPoint y: 38, endPoint x: 219, endPoint y: 35, distance: 5.3
click at [219, 35] on input "Post Puntata-Star 10.09(1)" at bounding box center [254, 37] width 195 height 10
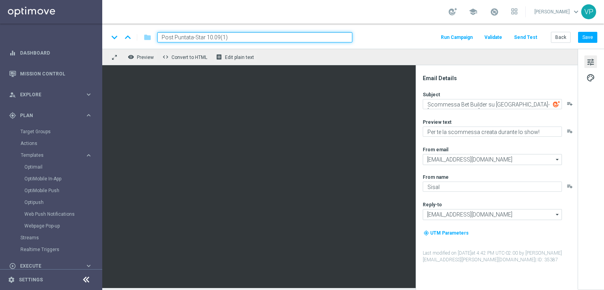
drag, startPoint x: 233, startPoint y: 36, endPoint x: 219, endPoint y: 37, distance: 13.8
click at [219, 37] on input "Post Puntata-Star 10.09(1)" at bounding box center [254, 37] width 195 height 10
click at [200, 37] on input "Post Puntata-Star 10.09" at bounding box center [254, 37] width 195 height 10
type input "Post Puntata-Master10.09"
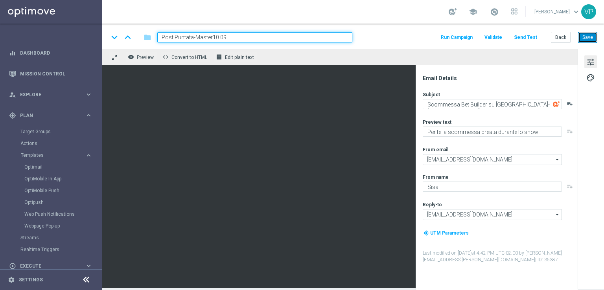
click at [588, 39] on button "Save" at bounding box center [587, 37] width 19 height 11
click at [565, 36] on button "Back" at bounding box center [561, 37] width 20 height 11
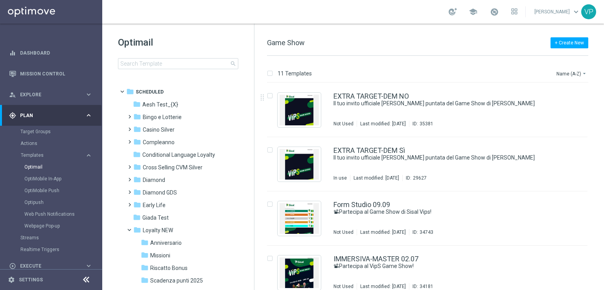
drag, startPoint x: 603, startPoint y: 126, endPoint x: 603, endPoint y: 222, distance: 95.6
click at [603, 222] on div "11 Templates Name (A-Z) arrow_drop_down Drag here to set row groups Drag here t…" at bounding box center [429, 173] width 350 height 234
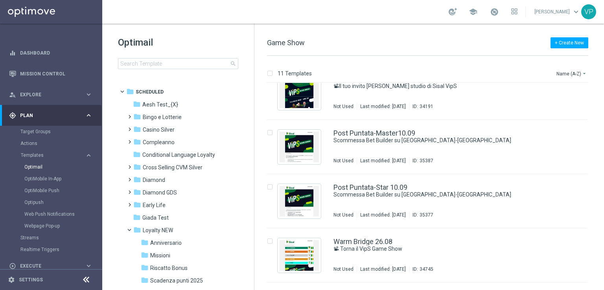
scroll to position [350, 0]
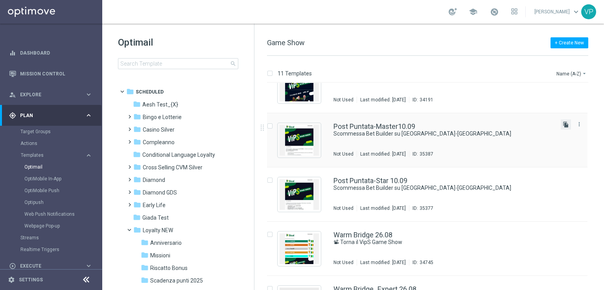
click at [563, 126] on icon "file_copy" at bounding box center [566, 125] width 6 height 6
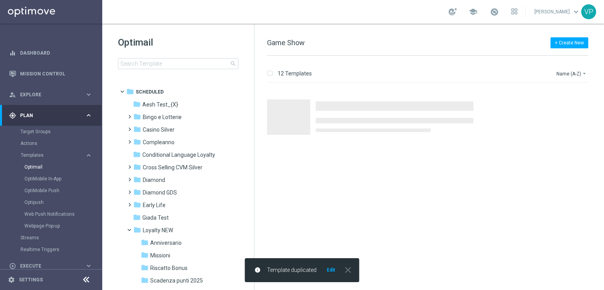
scroll to position [0, 0]
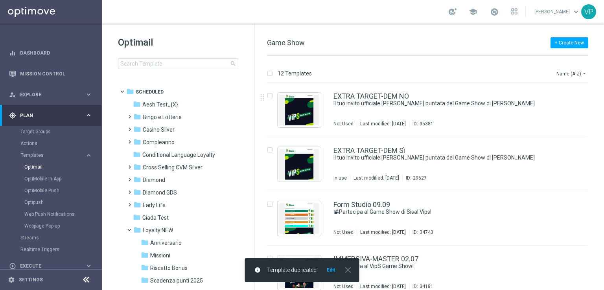
drag, startPoint x: 603, startPoint y: 116, endPoint x: 598, endPoint y: 165, distance: 48.6
click at [598, 165] on div "12 Templates Name (A-Z) arrow_drop_down Drag here to set row groups Drag here t…" at bounding box center [429, 173] width 350 height 234
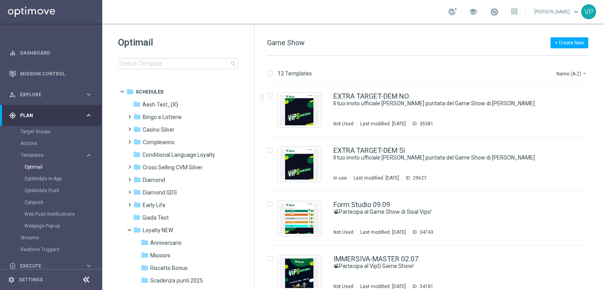
drag, startPoint x: 603, startPoint y: 144, endPoint x: 599, endPoint y: 182, distance: 37.9
click at [599, 182] on div "12 Templates Name (A-Z) arrow_drop_down Drag here to set row groups Drag here t…" at bounding box center [429, 173] width 350 height 234
click at [604, 184] on div "12 Templates Name (A-Z) arrow_drop_down Drag here to set row groups Drag here t…" at bounding box center [429, 173] width 350 height 234
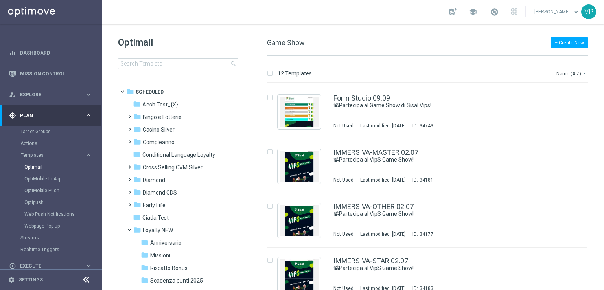
scroll to position [116, 0]
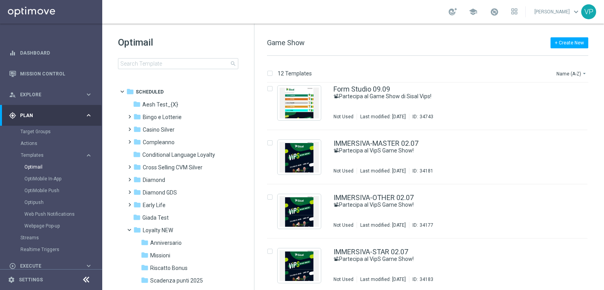
drag, startPoint x: 601, startPoint y: 148, endPoint x: 598, endPoint y: 234, distance: 86.6
click at [598, 234] on div "insert_drive_file IMMERSIVA-OTHER 02.07 📽Partecipa al VipS Game Show! Not Used …" at bounding box center [430, 211] width 343 height 54
drag, startPoint x: 603, startPoint y: 170, endPoint x: 598, endPoint y: 207, distance: 37.3
click at [598, 207] on div "12 Templates Name (A-Z) arrow_drop_down Drag here to set row groups Drag here t…" at bounding box center [429, 173] width 350 height 234
click at [603, 191] on div "12 Templates Name (A-Z) arrow_drop_down Drag here to set row groups Drag here t…" at bounding box center [429, 173] width 350 height 234
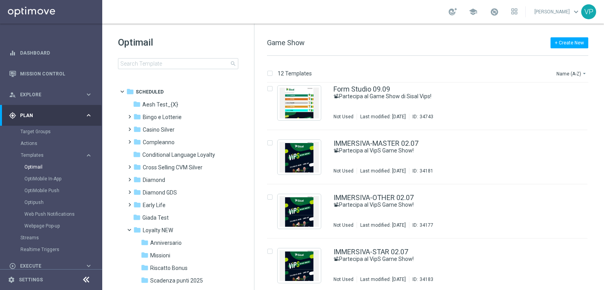
scroll to position [297, 0]
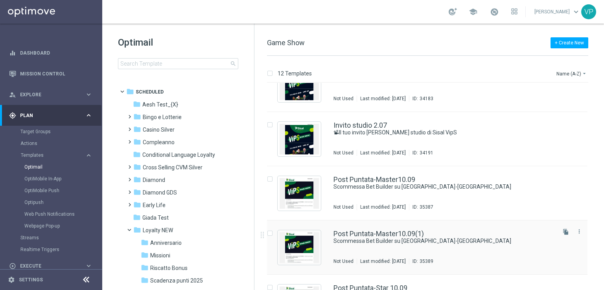
click at [515, 230] on div "Post Puntata-Master10.09(1)" at bounding box center [444, 233] width 221 height 7
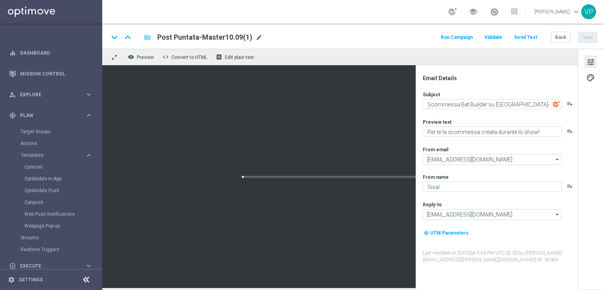
click at [256, 37] on span "mode_edit" at bounding box center [259, 37] width 7 height 7
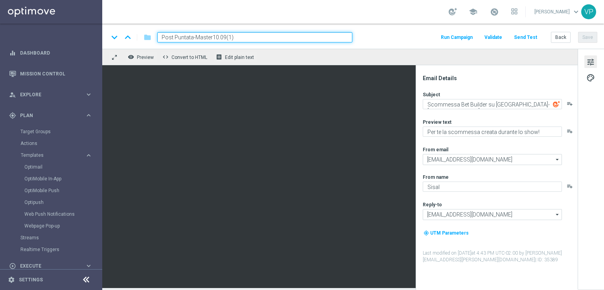
drag, startPoint x: 240, startPoint y: 38, endPoint x: 227, endPoint y: 38, distance: 13.4
click at [227, 38] on input "Post Puntata-Master10.09(1)" at bounding box center [254, 37] width 195 height 10
click at [213, 37] on input "Post Puntata-Master10.09" at bounding box center [254, 37] width 195 height 10
type input "Post Puntata-Talent 10.09"
click at [558, 33] on button "Back" at bounding box center [561, 37] width 20 height 11
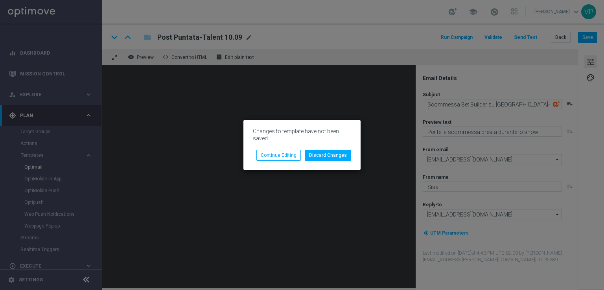
click at [402, 75] on modal-container "Changes to template have not been saved. Discard Changes Continue Editing" at bounding box center [302, 145] width 604 height 290
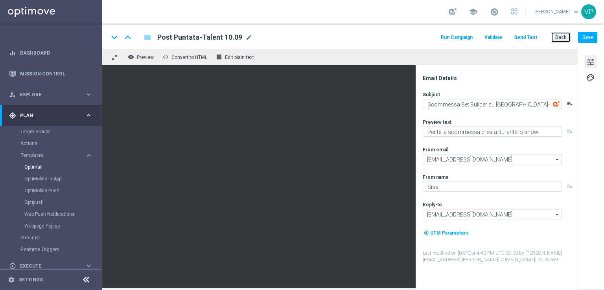
click at [571, 35] on button "Back" at bounding box center [561, 37] width 20 height 11
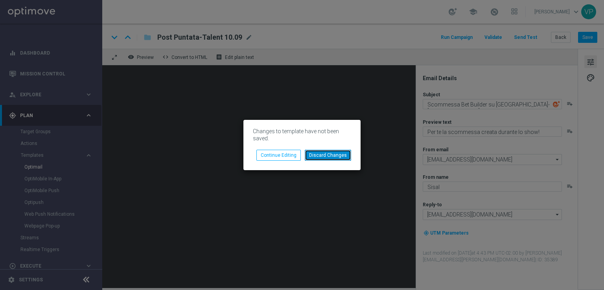
click at [313, 152] on button "Discard Changes" at bounding box center [328, 155] width 46 height 11
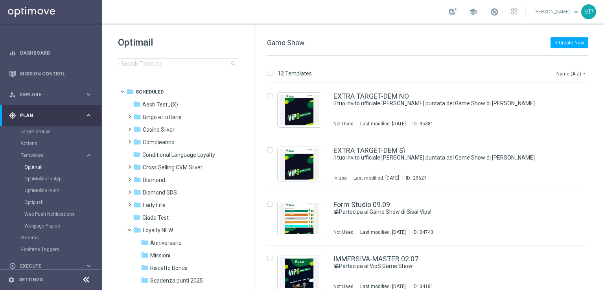
drag, startPoint x: 604, startPoint y: 110, endPoint x: 602, endPoint y: 177, distance: 66.9
click at [602, 177] on div "12 Templates Name (A-Z) arrow_drop_down Drag here to set row groups Drag here t…" at bounding box center [429, 173] width 350 height 234
click at [602, 173] on div "insert_drive_file EXTRA TARGET-DEM NO Il tuo invito ufficiale alla prossima pun…" at bounding box center [430, 186] width 343 height 207
click at [603, 164] on div "12 Templates Name (A-Z) arrow_drop_down Drag here to set row groups Drag here t…" at bounding box center [429, 173] width 350 height 234
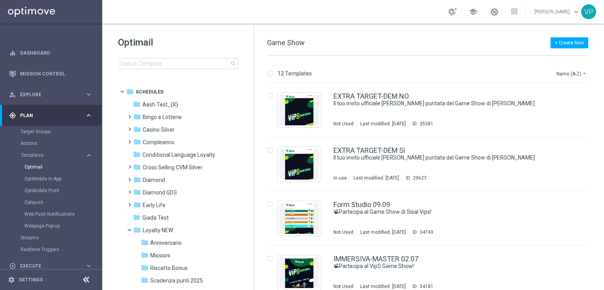
click at [603, 164] on div "12 Templates Name (A-Z) arrow_drop_down Drag here to set row groups Drag here t…" at bounding box center [429, 173] width 350 height 234
drag, startPoint x: 603, startPoint y: 164, endPoint x: 600, endPoint y: 186, distance: 22.2
click at [600, 186] on div "12 Templates Name (A-Z) arrow_drop_down Drag here to set row groups Drag here t…" at bounding box center [429, 173] width 350 height 234
click at [600, 186] on div "insert_drive_file EXTRA TARGET-DEM Sì Il tuo invito ufficiale alla terza puntat…" at bounding box center [430, 164] width 343 height 54
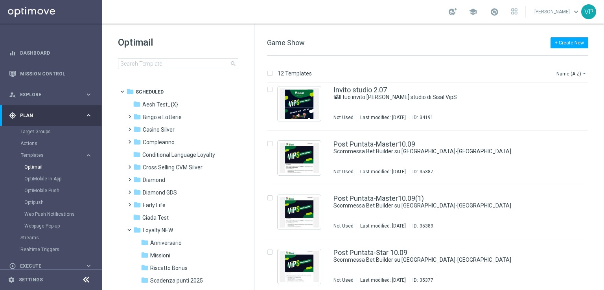
scroll to position [330, 0]
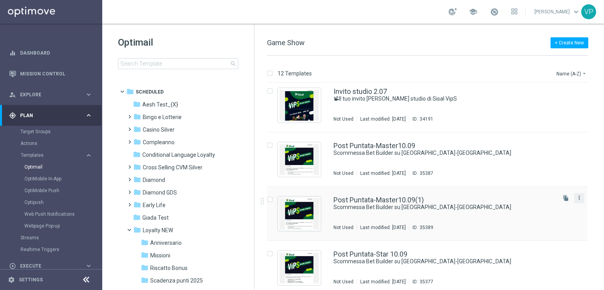
click at [576, 195] on icon "more_vert" at bounding box center [579, 198] width 6 height 6
click at [534, 226] on span "Delete" at bounding box center [530, 228] width 15 height 6
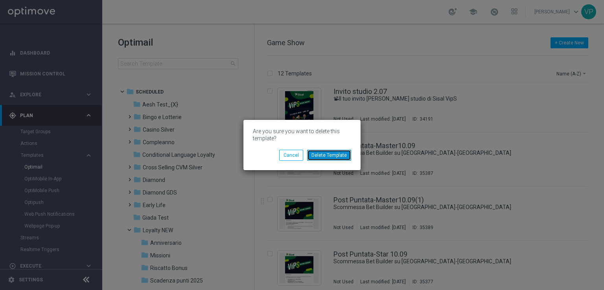
click at [339, 155] on button "Delete Template" at bounding box center [329, 155] width 44 height 11
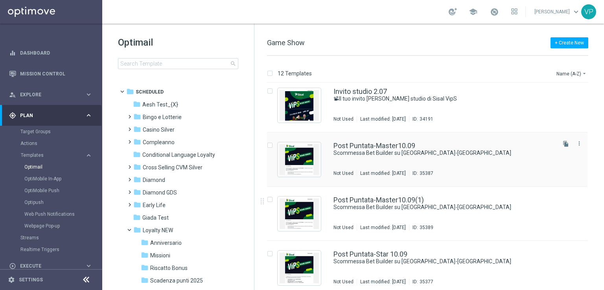
scroll to position [0, 0]
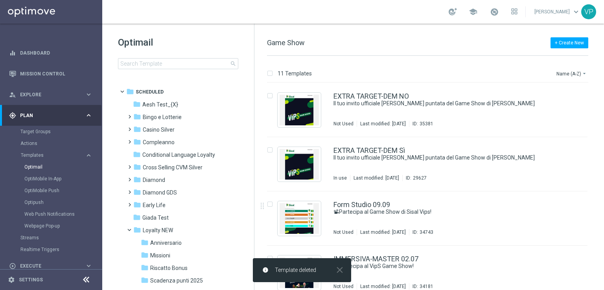
drag, startPoint x: 603, startPoint y: 147, endPoint x: 600, endPoint y: 206, distance: 59.9
click at [600, 206] on div "11 Templates Name (A-Z) arrow_drop_down Drag here to set row groups Drag here t…" at bounding box center [429, 173] width 350 height 234
click at [600, 206] on div "insert_drive_file Form Studio 09.09 📽Partecipa al Game Show di Sisal Vips! Not …" at bounding box center [430, 219] width 343 height 54
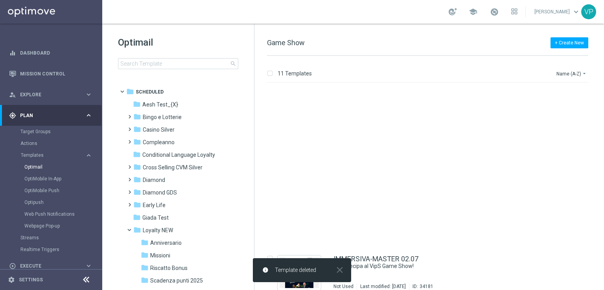
scroll to position [181, 0]
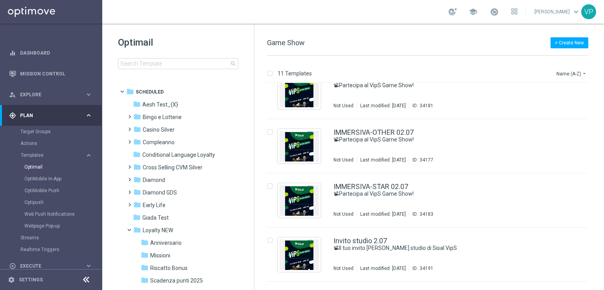
drag, startPoint x: 601, startPoint y: 187, endPoint x: 603, endPoint y: 229, distance: 41.3
click at [603, 229] on div "11 Templates Name (A-Z) arrow_drop_down Drag here to set row groups Drag here t…" at bounding box center [429, 173] width 350 height 234
click at [604, 241] on div "11 Templates Name (A-Z) arrow_drop_down Drag here to set row groups Drag here t…" at bounding box center [429, 173] width 350 height 234
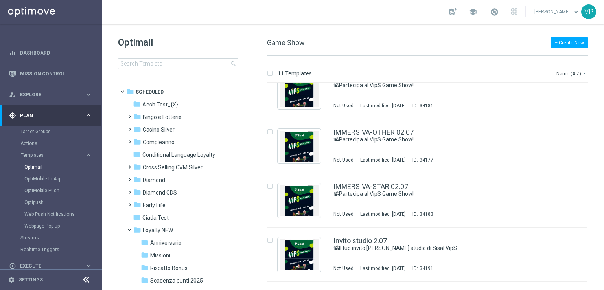
drag, startPoint x: 600, startPoint y: 211, endPoint x: 603, endPoint y: 240, distance: 28.5
click at [603, 240] on div "11 Templates Name (A-Z) arrow_drop_down Drag here to set row groups Drag here t…" at bounding box center [429, 173] width 350 height 234
drag, startPoint x: 604, startPoint y: 178, endPoint x: 590, endPoint y: 83, distance: 95.8
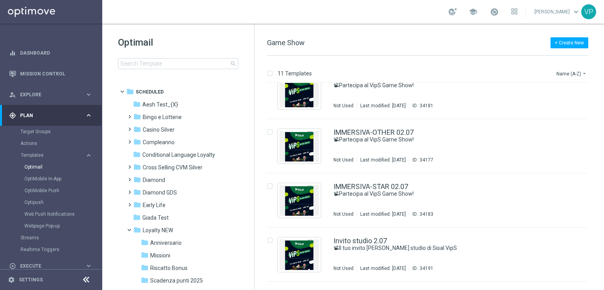
click at [590, 83] on div "11 Templates Name (A-Z) arrow_drop_down Drag here to set row groups Drag here t…" at bounding box center [429, 173] width 350 height 234
click at [576, 155] on div "file_copy more_vert" at bounding box center [571, 144] width 33 height 38
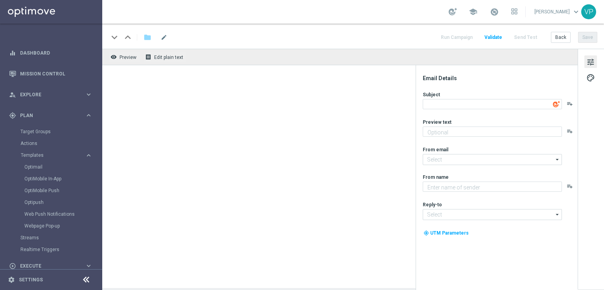
type textarea "📽Partecipa al VipS Game Show!"
type textarea "Risate e divertimento con Andrea Pucci e Scintilla"
type input "[EMAIL_ADDRESS][DOMAIN_NAME]"
type textarea "Sisal"
type input "[EMAIL_ADDRESS][DOMAIN_NAME]"
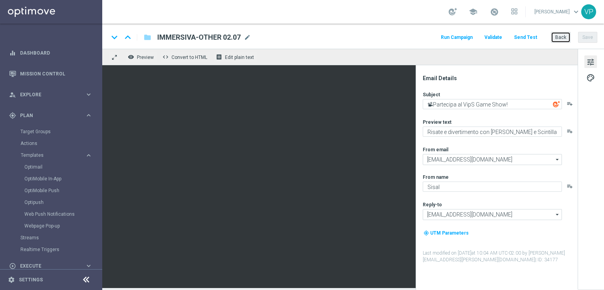
click at [559, 38] on button "Back" at bounding box center [561, 37] width 20 height 11
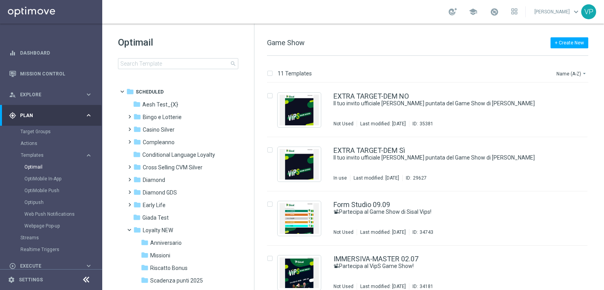
drag, startPoint x: 604, startPoint y: 94, endPoint x: 591, endPoint y: 186, distance: 93.3
click at [591, 186] on div "11 Templates Name (A-Z) arrow_drop_down Drag here to set row groups Drag here t…" at bounding box center [429, 173] width 350 height 234
drag, startPoint x: 596, startPoint y: 175, endPoint x: 531, endPoint y: 109, distance: 92.9
click at [586, 155] on div "insert_drive_file EXTRA TARGET-DEM Sì Il tuo invito ufficiale alla terza puntat…" at bounding box center [430, 164] width 343 height 54
drag, startPoint x: 604, startPoint y: 106, endPoint x: 604, endPoint y: 185, distance: 78.7
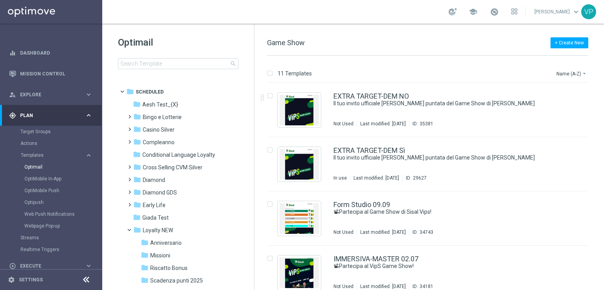
click at [604, 185] on div "11 Templates Name (A-Z) arrow_drop_down Drag here to set row groups Drag here t…" at bounding box center [429, 173] width 350 height 234
click at [604, 177] on div "11 Templates Name (A-Z) arrow_drop_down Drag here to set row groups Drag here t…" at bounding box center [429, 173] width 350 height 234
drag, startPoint x: 603, startPoint y: 142, endPoint x: 595, endPoint y: 230, distance: 88.1
click at [595, 230] on div "11 Templates Name (A-Z) arrow_drop_down Drag here to set row groups Drag here t…" at bounding box center [429, 173] width 350 height 234
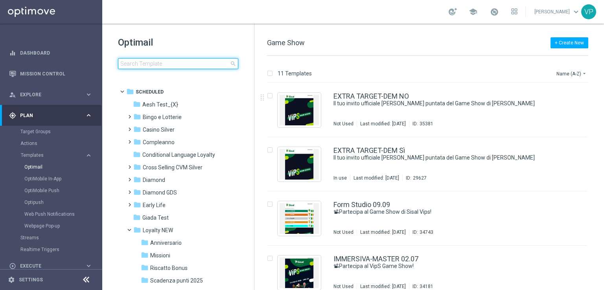
click at [206, 63] on input at bounding box center [178, 63] width 120 height 11
type input "post"
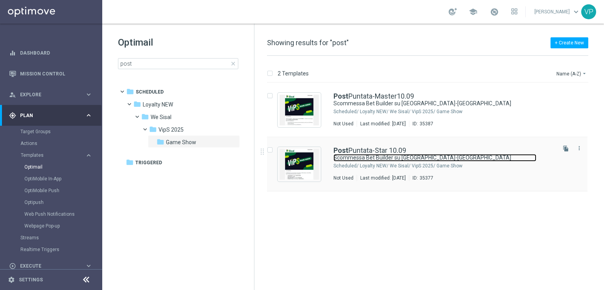
click at [464, 155] on link "Scommessa Bet Builder su [GEOGRAPHIC_DATA]-[GEOGRAPHIC_DATA]" at bounding box center [435, 157] width 203 height 7
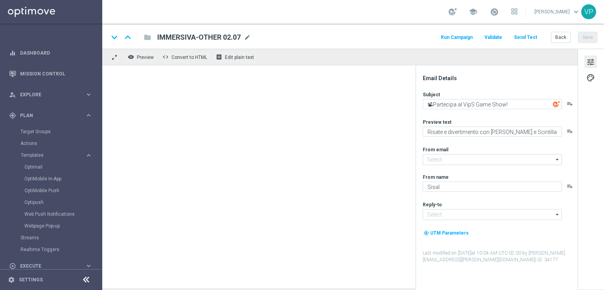
type input "[EMAIL_ADDRESS][DOMAIN_NAME]"
type textarea "Scommessa Bet Builder su [GEOGRAPHIC_DATA]-[GEOGRAPHIC_DATA]"
type textarea "Per te la scommessa creata durante lo show!"
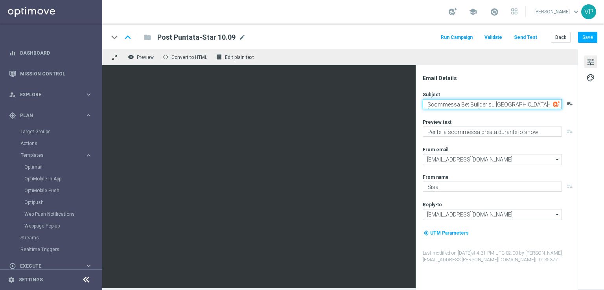
paste textarea "🎁 Riscatta subito i bonus del Game Show!"
type textarea "🎁 Riscatta subito i bonus del Game Show!"
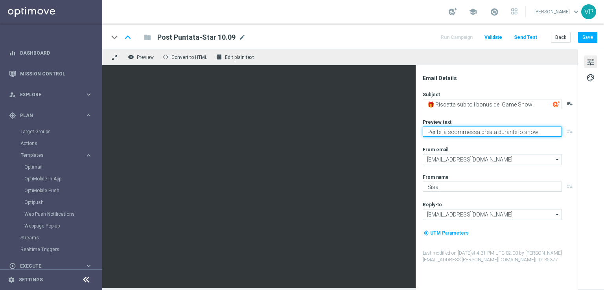
paste textarea "Scopri le tue promozioni post puntata"
type textarea "Scopri le tue promozioni post puntata"
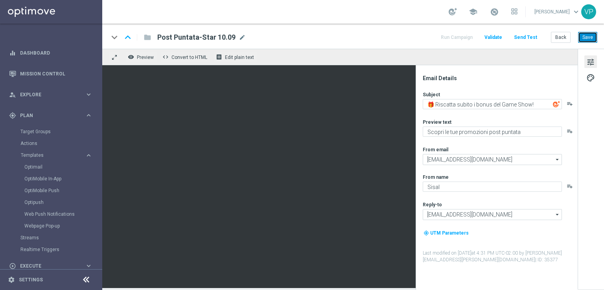
click at [587, 39] on button "Save" at bounding box center [587, 37] width 19 height 11
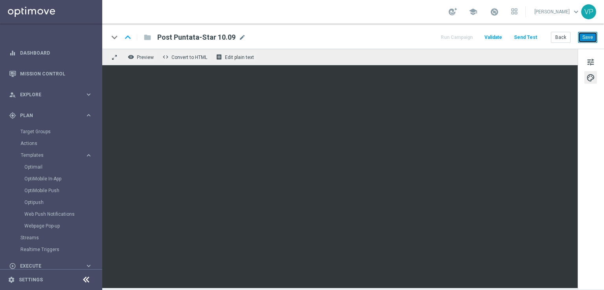
click at [593, 39] on button "Save" at bounding box center [587, 37] width 19 height 11
click at [592, 38] on button "Save" at bounding box center [587, 37] width 19 height 11
click at [532, 35] on button "Send Test" at bounding box center [526, 37] width 26 height 11
click at [531, 37] on button "Send Test" at bounding box center [526, 37] width 26 height 11
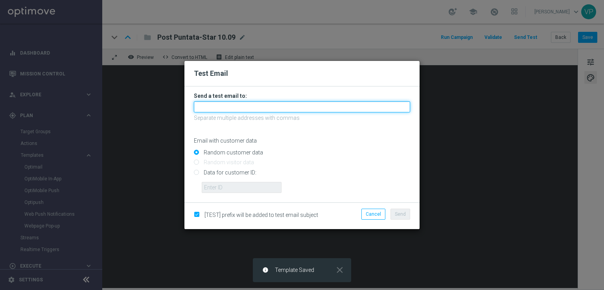
click at [293, 108] on input "text" at bounding box center [302, 106] width 216 height 11
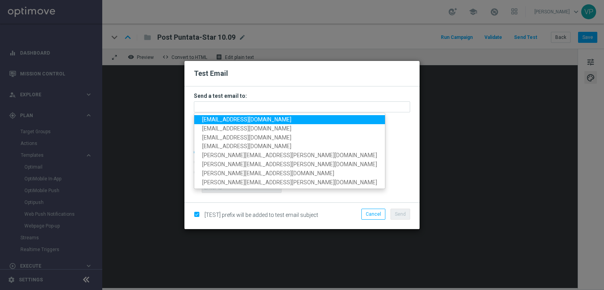
click at [213, 120] on span "petra.doppio@gmail.com" at bounding box center [246, 119] width 89 height 6
type input "petra.doppio@gmail.com"
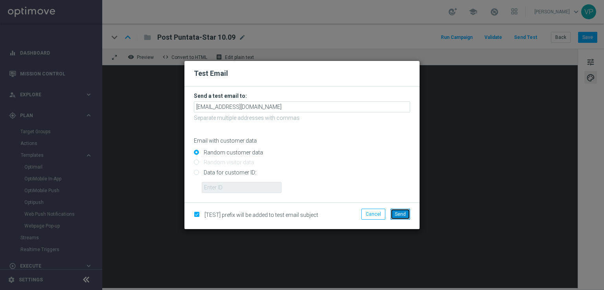
click at [407, 214] on button "Send" at bounding box center [401, 214] width 20 height 11
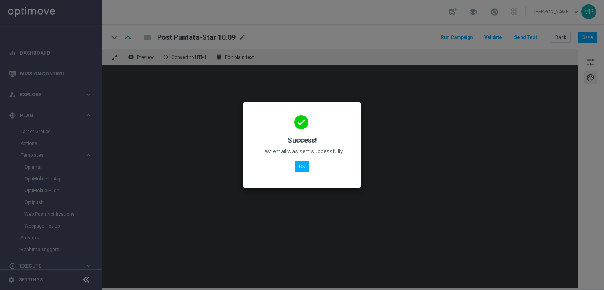
click at [129, 188] on modal-container "done Success! Test email was sent successfully OK" at bounding box center [302, 145] width 604 height 290
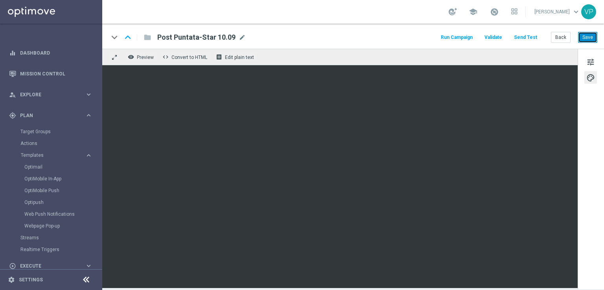
click at [589, 41] on button "Save" at bounding box center [587, 37] width 19 height 11
click at [557, 36] on button "Back" at bounding box center [561, 37] width 20 height 11
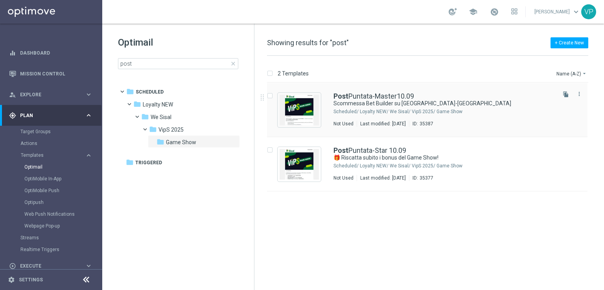
click at [448, 85] on div "Post Puntata-Master10.09 Scommessa Bet Builder su Belgio-Italia Scheduled/ Loya…" at bounding box center [427, 110] width 321 height 54
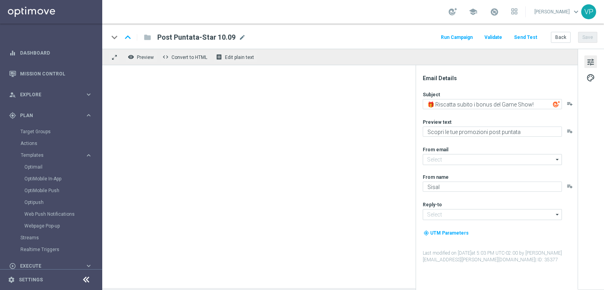
type input "[EMAIL_ADDRESS][DOMAIN_NAME]"
type textarea "Scommessa Bet Builder su [GEOGRAPHIC_DATA]-[GEOGRAPHIC_DATA]"
type textarea "Per te la scommessa creata durante lo show!"
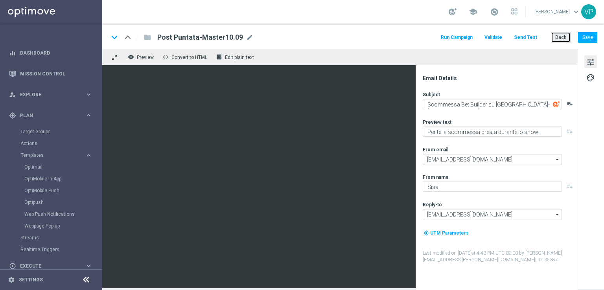
click at [565, 33] on button "Back" at bounding box center [561, 37] width 20 height 11
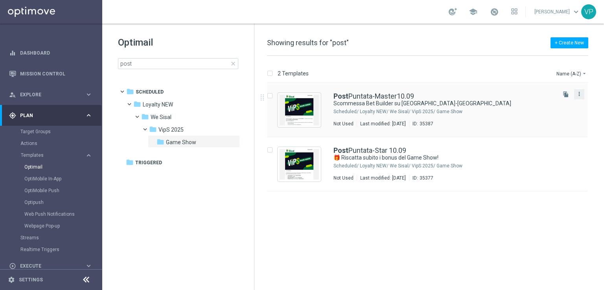
click at [581, 95] on icon "more_vert" at bounding box center [579, 94] width 6 height 6
click at [549, 121] on div "delete_forever Delete" at bounding box center [543, 124] width 63 height 11
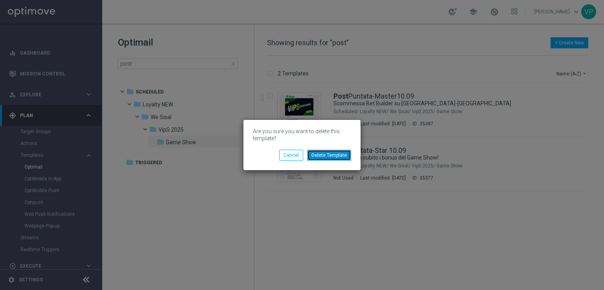
click at [328, 155] on button "Delete Template" at bounding box center [329, 155] width 44 height 11
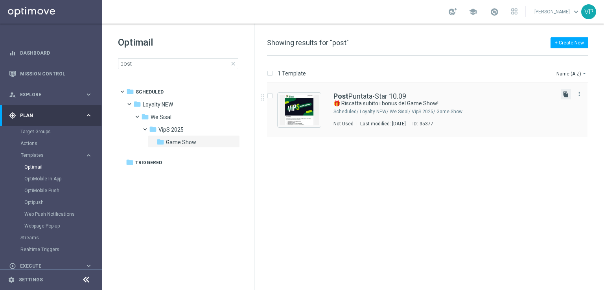
click at [568, 94] on icon "file_copy" at bounding box center [566, 94] width 6 height 6
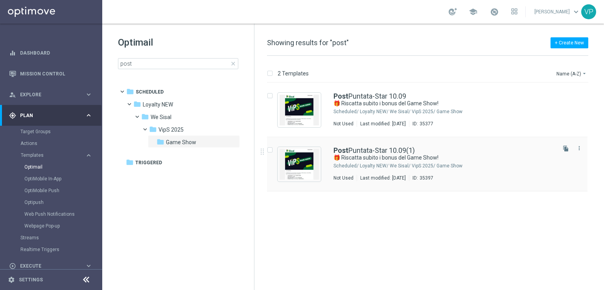
click at [490, 152] on div "Post Puntata-Star 10.09(1)" at bounding box center [444, 150] width 221 height 7
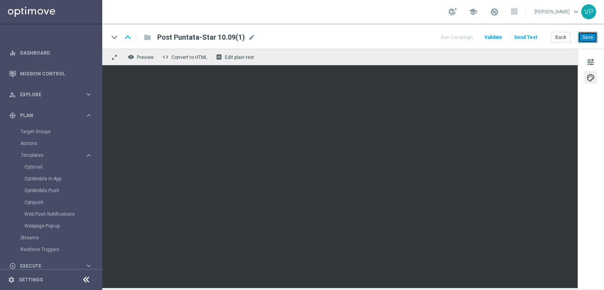
click at [581, 33] on button "Save" at bounding box center [587, 37] width 19 height 11
click at [250, 37] on span "mode_edit" at bounding box center [251, 37] width 7 height 7
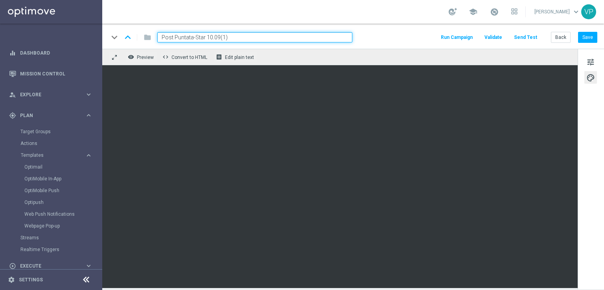
click at [230, 37] on input "Post Puntata-Star 10.09(1)" at bounding box center [254, 37] width 195 height 10
click at [200, 36] on input "Post Puntata-Star 10.09" at bounding box center [254, 37] width 195 height 10
type input "Post Puntata-Master10.09"
click at [587, 38] on button "Save" at bounding box center [587, 37] width 19 height 11
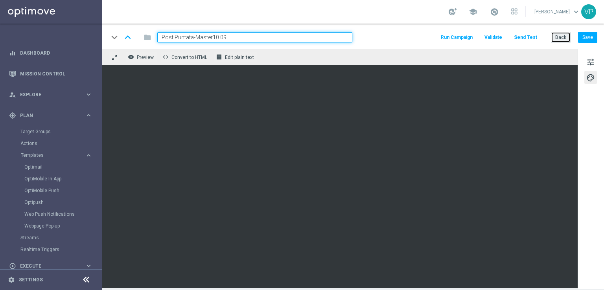
click at [566, 37] on button "Back" at bounding box center [561, 37] width 20 height 11
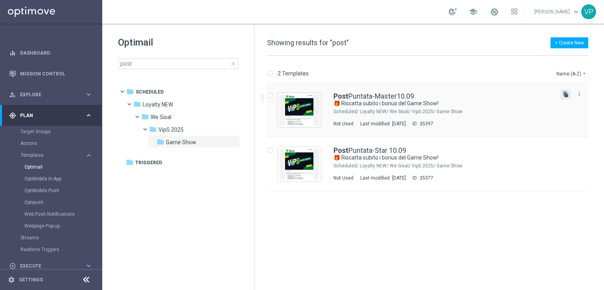
click at [567, 94] on icon "file_copy" at bounding box center [566, 94] width 6 height 6
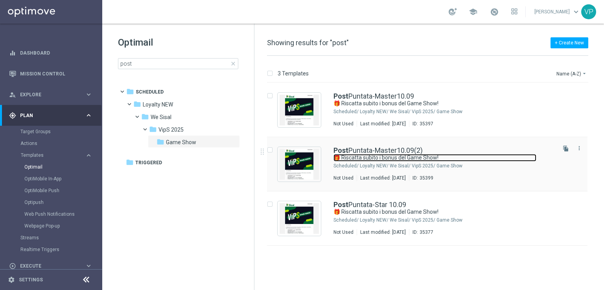
click at [482, 154] on link "🎁 Riscatta subito i bonus del Game Show!" at bounding box center [435, 157] width 203 height 7
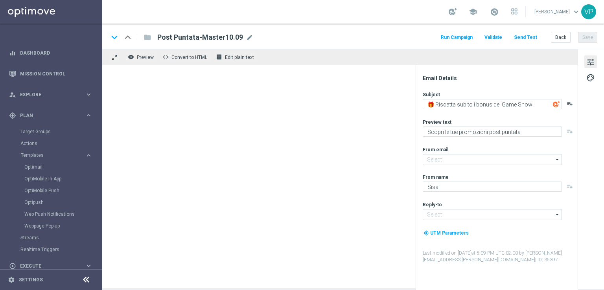
type input "[EMAIL_ADDRESS][DOMAIN_NAME]"
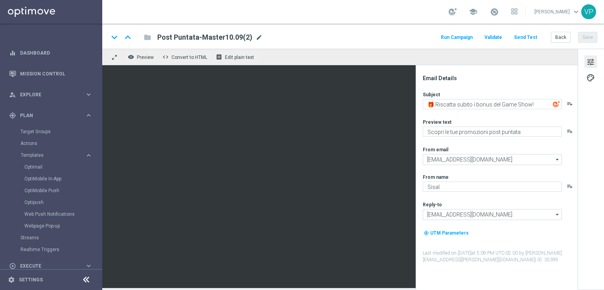
click at [258, 36] on span "mode_edit" at bounding box center [259, 37] width 7 height 7
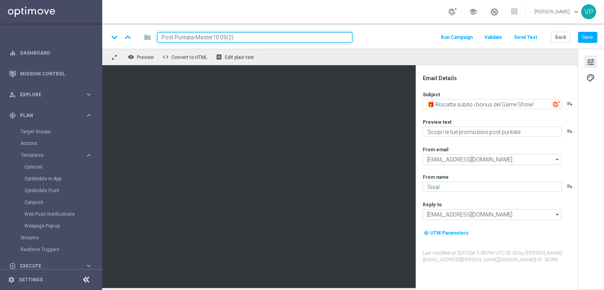
drag, startPoint x: 212, startPoint y: 37, endPoint x: 195, endPoint y: 36, distance: 16.9
click at [195, 36] on input "Post Puntata-Master10.09(2)" at bounding box center [254, 37] width 195 height 10
click at [310, 37] on input "Post Puntata-Talent10.09(2)" at bounding box center [254, 37] width 195 height 10
type input "Post Puntata-Talent10.09"
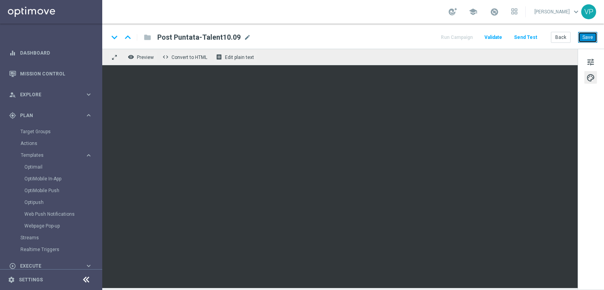
click at [593, 40] on button "Save" at bounding box center [587, 37] width 19 height 11
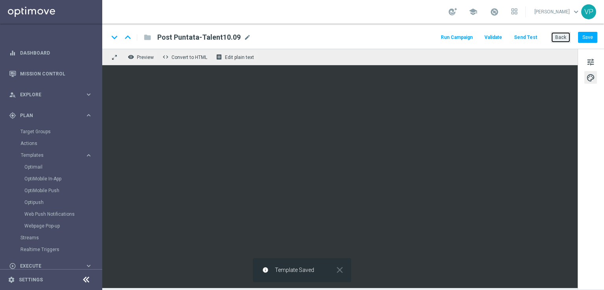
click at [560, 40] on button "Back" at bounding box center [561, 37] width 20 height 11
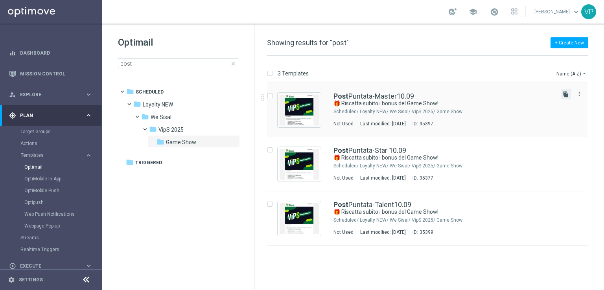
click at [567, 96] on icon "file_copy" at bounding box center [566, 94] width 6 height 6
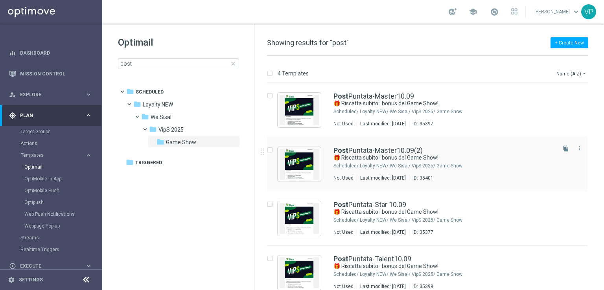
click at [484, 151] on div "Post Puntata-Master10.09(2)" at bounding box center [444, 150] width 221 height 7
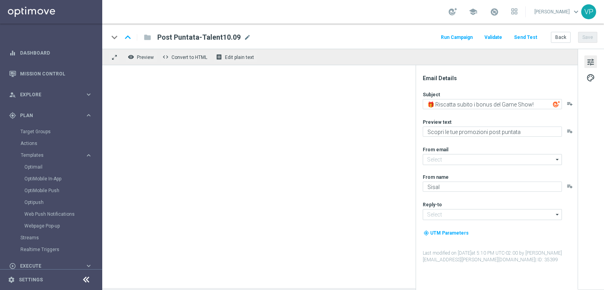
type input "Post Puntata-Master10.09(2)"
type input "[EMAIL_ADDRESS][DOMAIN_NAME]"
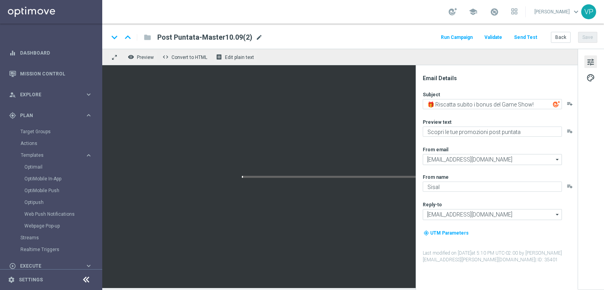
click at [256, 37] on span "mode_edit" at bounding box center [259, 37] width 7 height 7
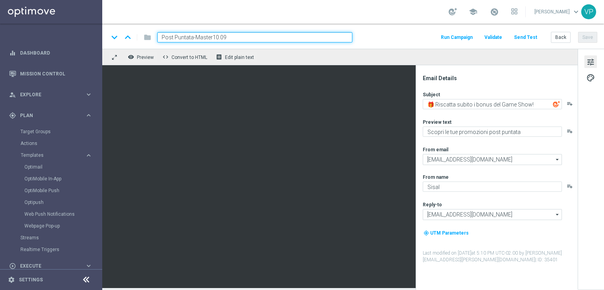
click at [206, 37] on input "Post Puntata-Master10.09" at bounding box center [254, 37] width 195 height 10
click at [207, 37] on input "Post Puntata-Master10.09" at bounding box center [254, 37] width 195 height 10
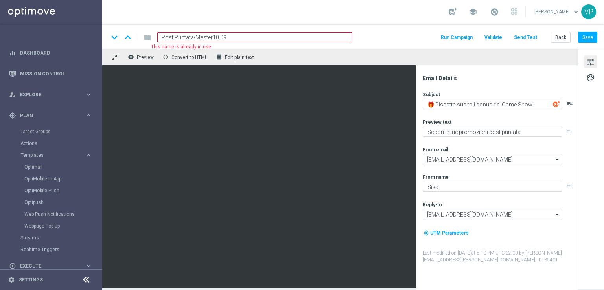
click at [209, 39] on input "Post Puntata-Master10.09" at bounding box center [254, 37] width 195 height 10
click at [210, 36] on input "Post Puntata-Master10.09" at bounding box center [254, 37] width 195 height 10
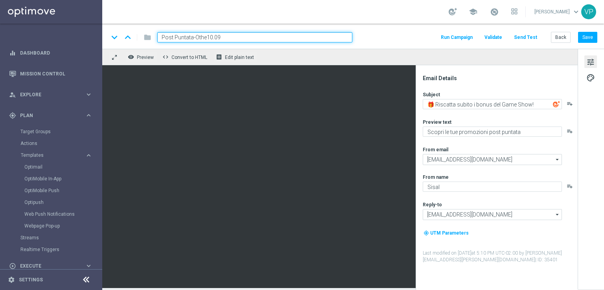
type input "Post Puntata-Other10.09"
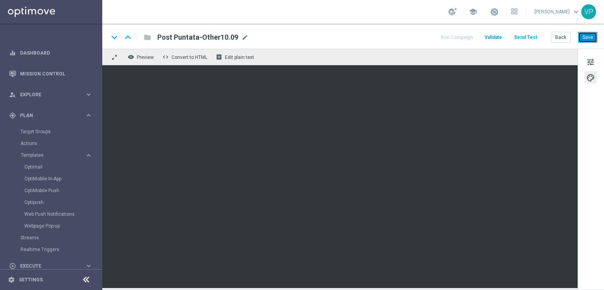
click at [586, 36] on button "Save" at bounding box center [587, 37] width 19 height 11
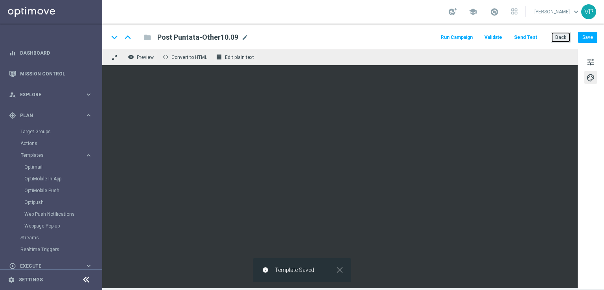
click at [559, 37] on button "Back" at bounding box center [561, 37] width 20 height 11
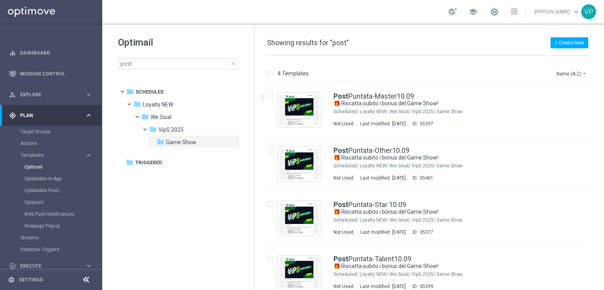
scroll to position [9, 0]
